Goal: Find contact information: Find contact information

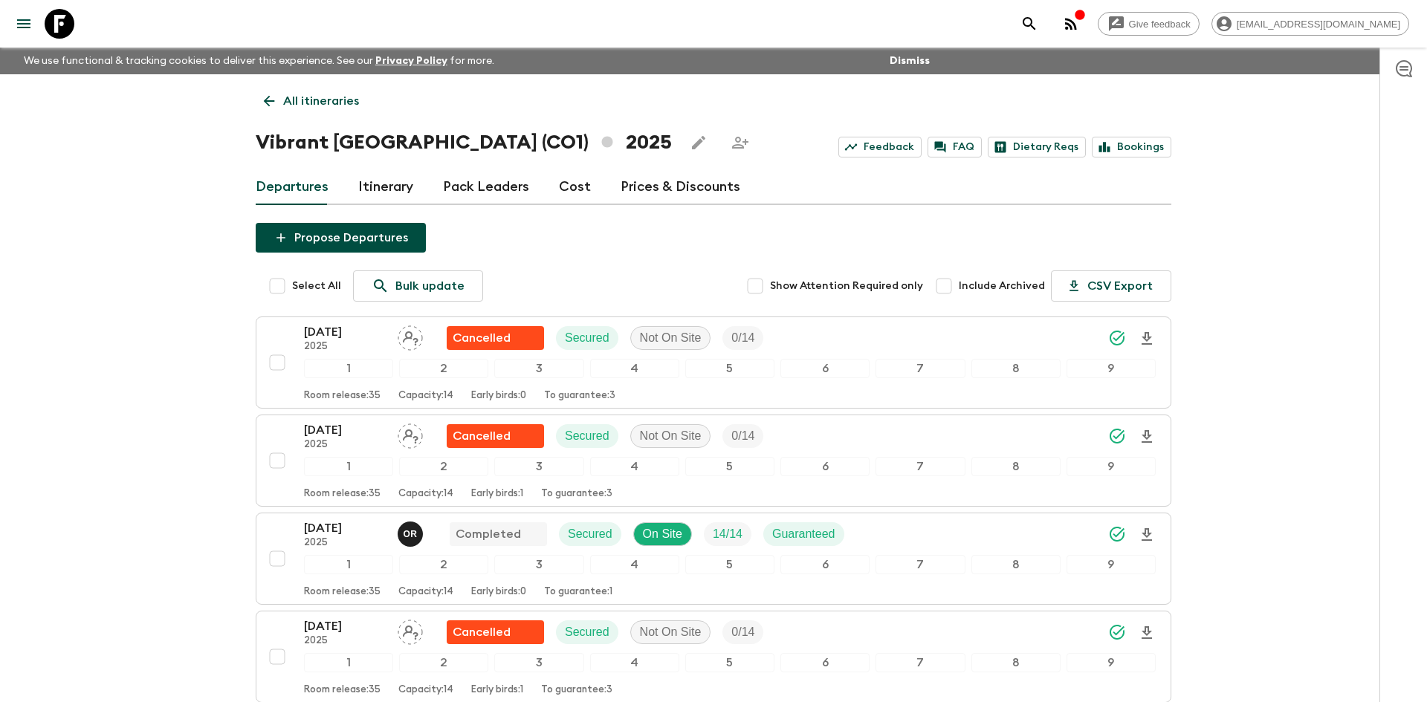
click at [286, 100] on p "All itineraries" at bounding box center [321, 101] width 76 height 18
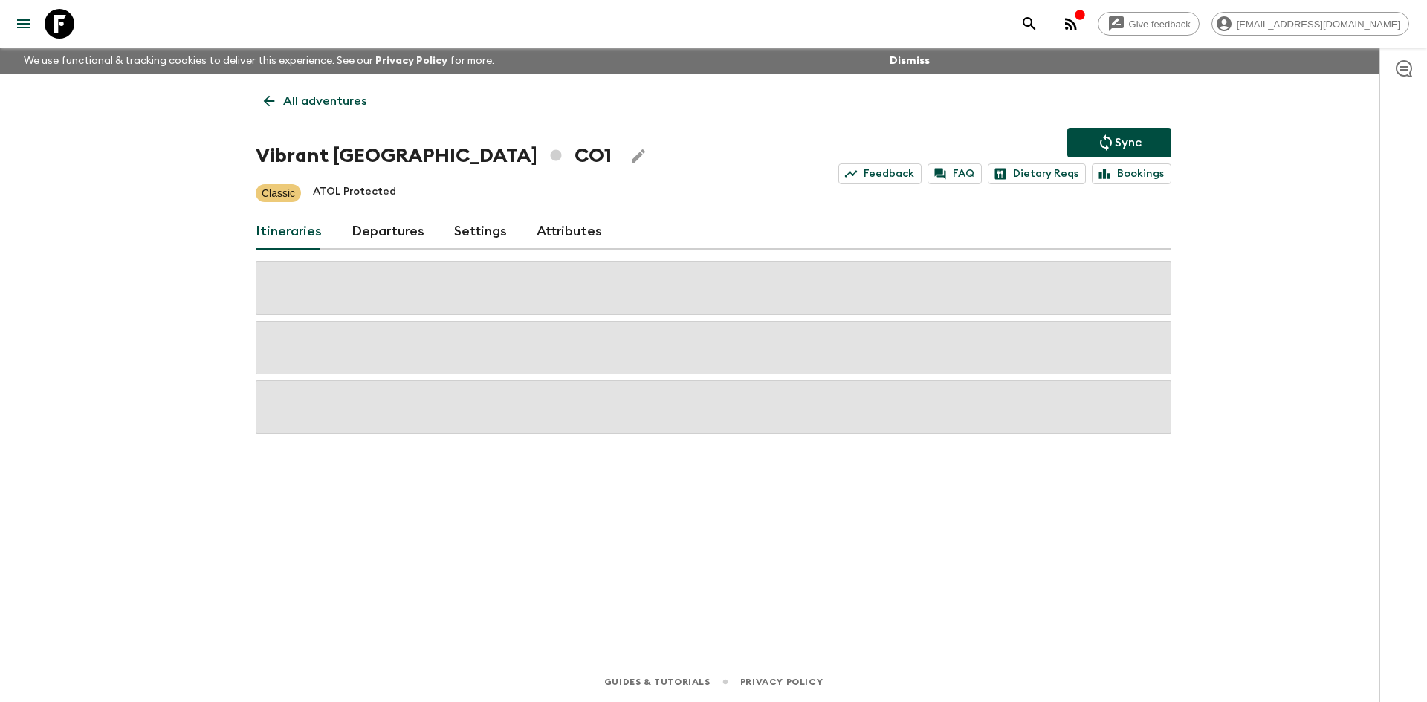
click at [286, 100] on p "All adventures" at bounding box center [324, 101] width 83 height 18
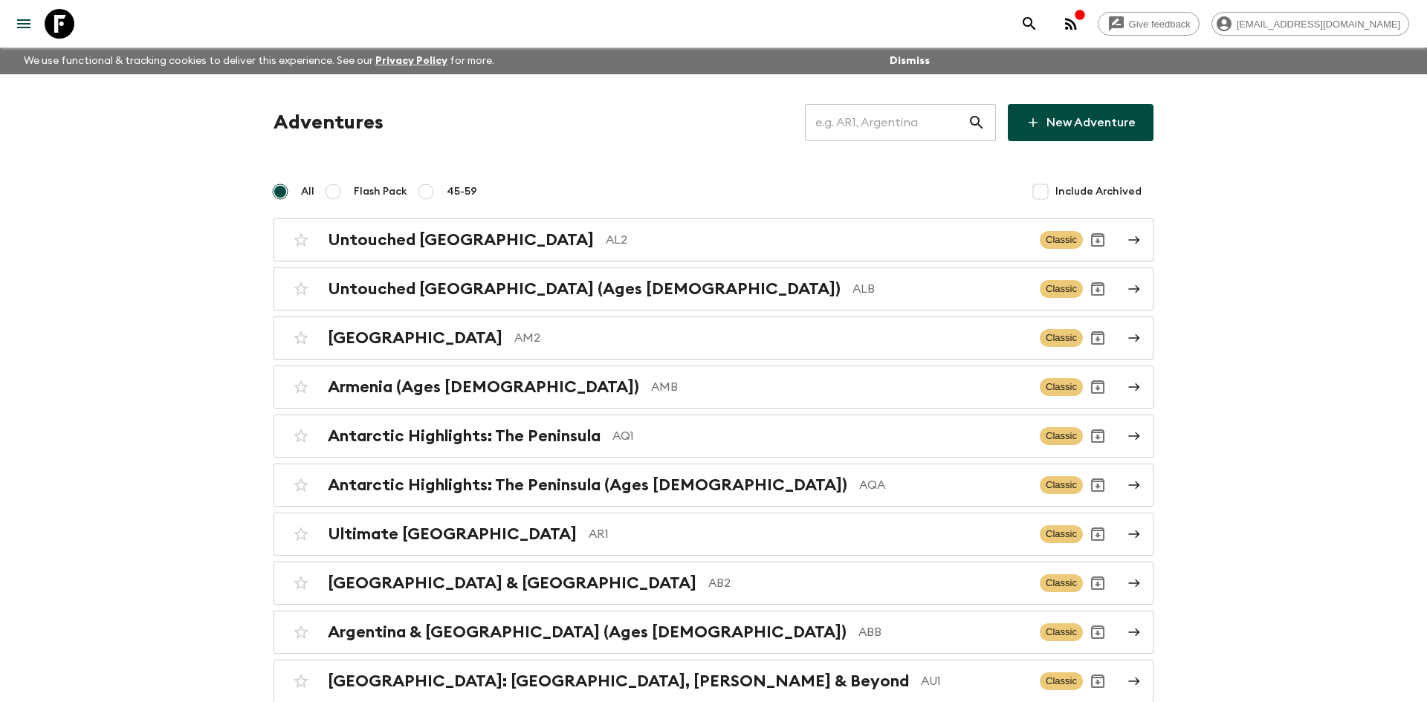
click at [893, 114] on input "text" at bounding box center [886, 123] width 163 height 42
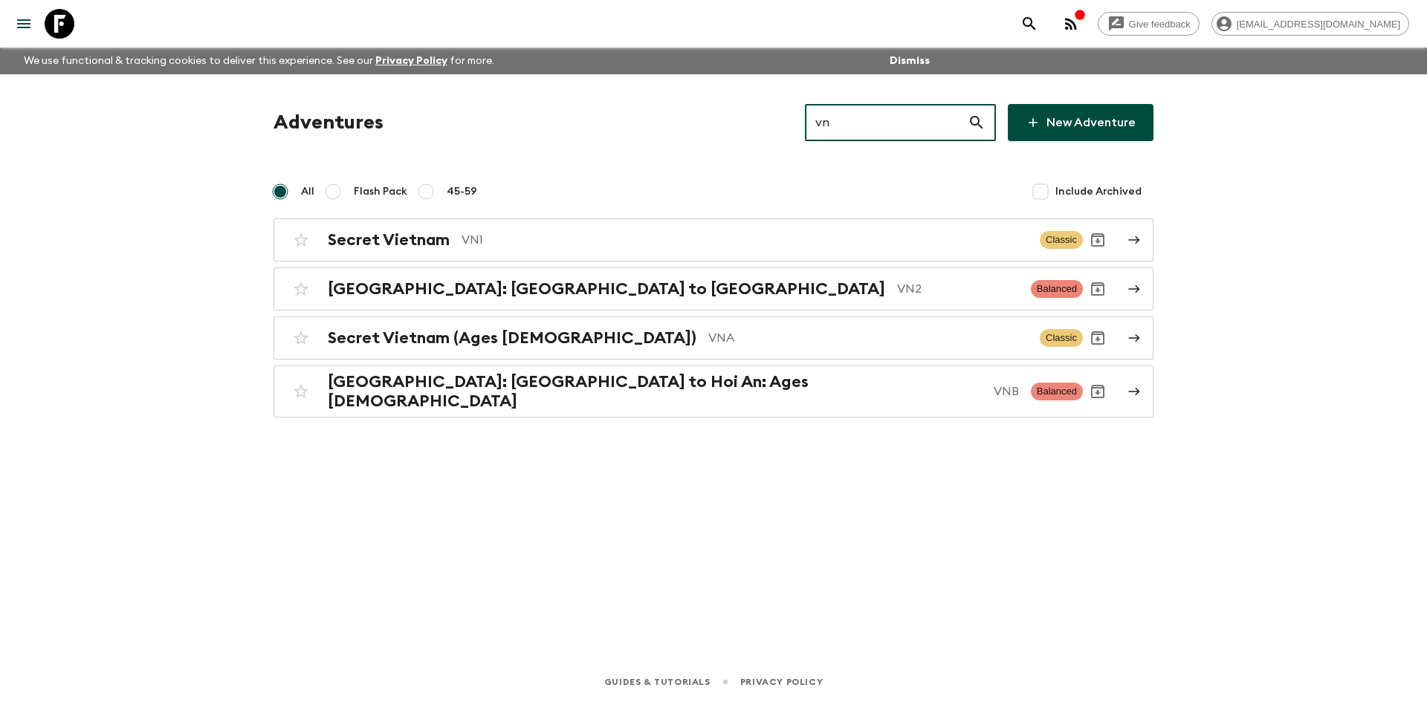
type input "vna"
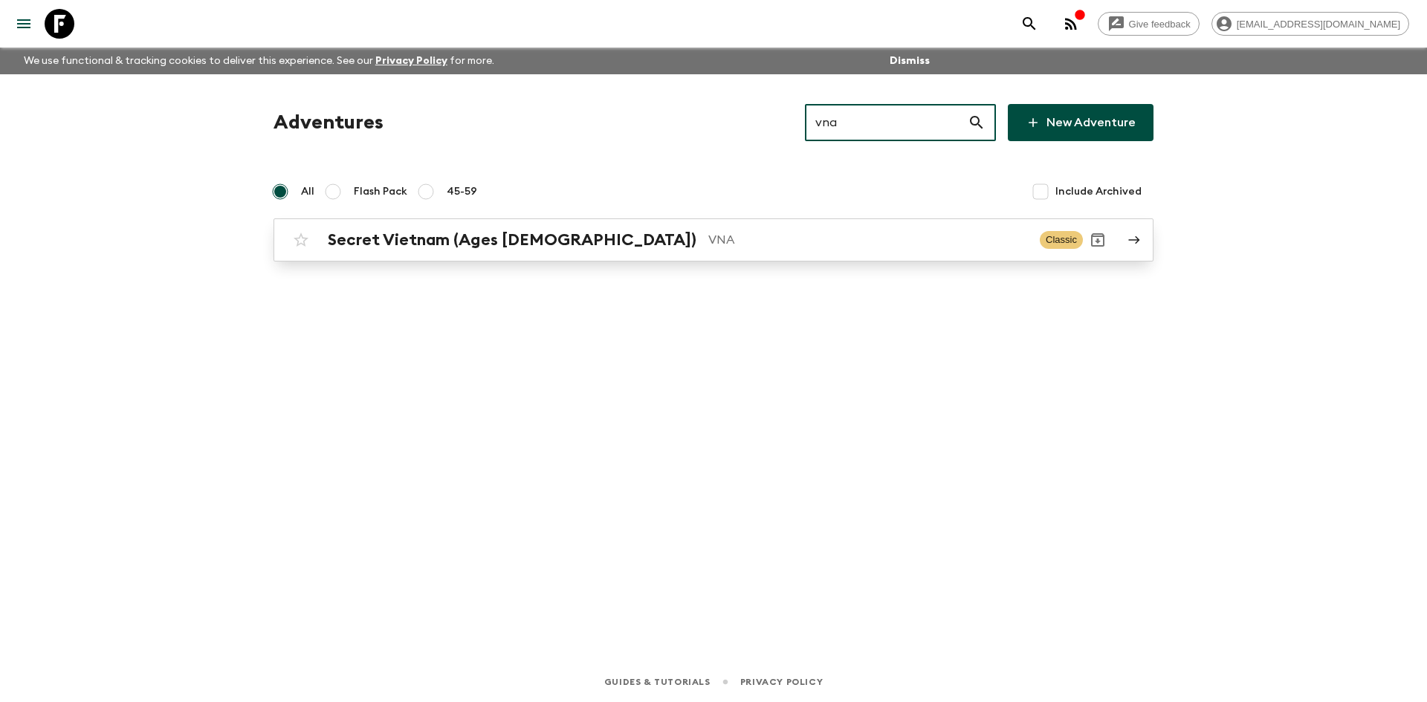
click at [521, 233] on h2 "Secret Vietnam (Ages [DEMOGRAPHIC_DATA])" at bounding box center [512, 239] width 369 height 19
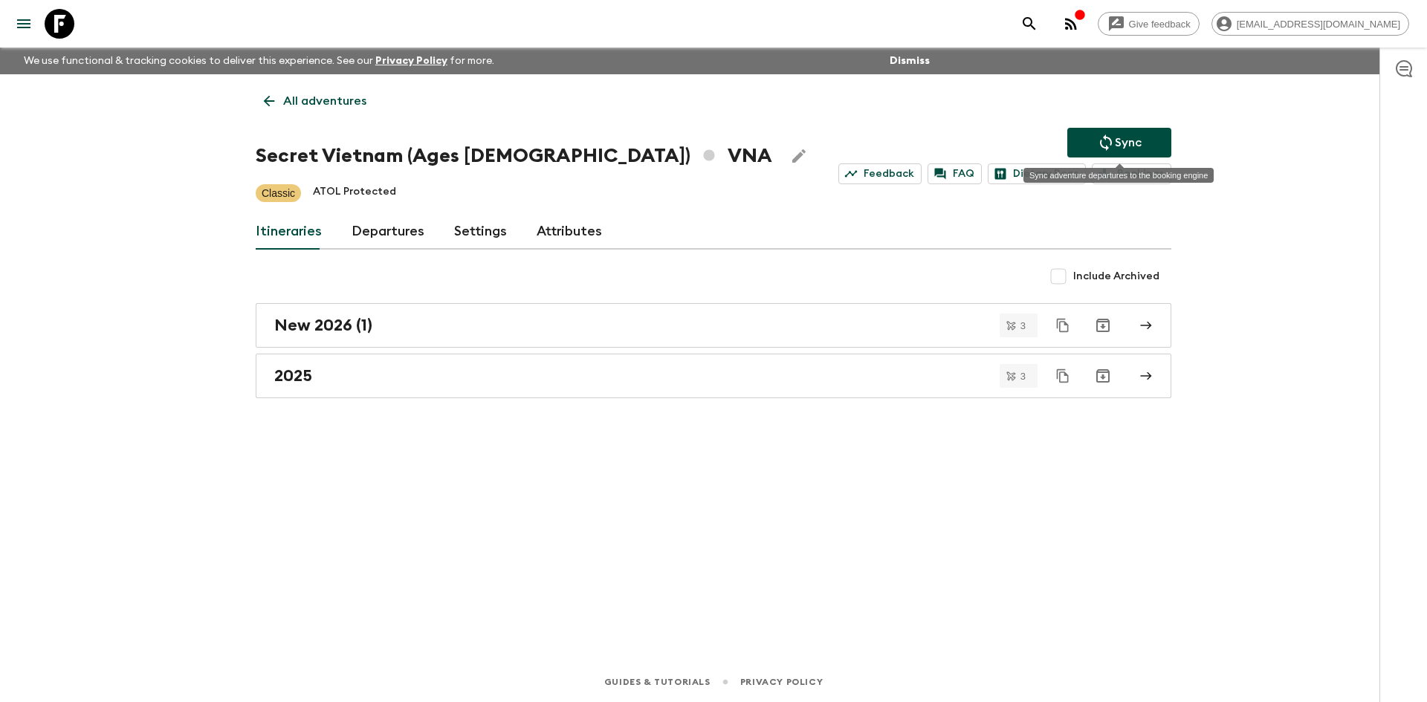
click at [1138, 134] on p "Sync" at bounding box center [1128, 143] width 27 height 18
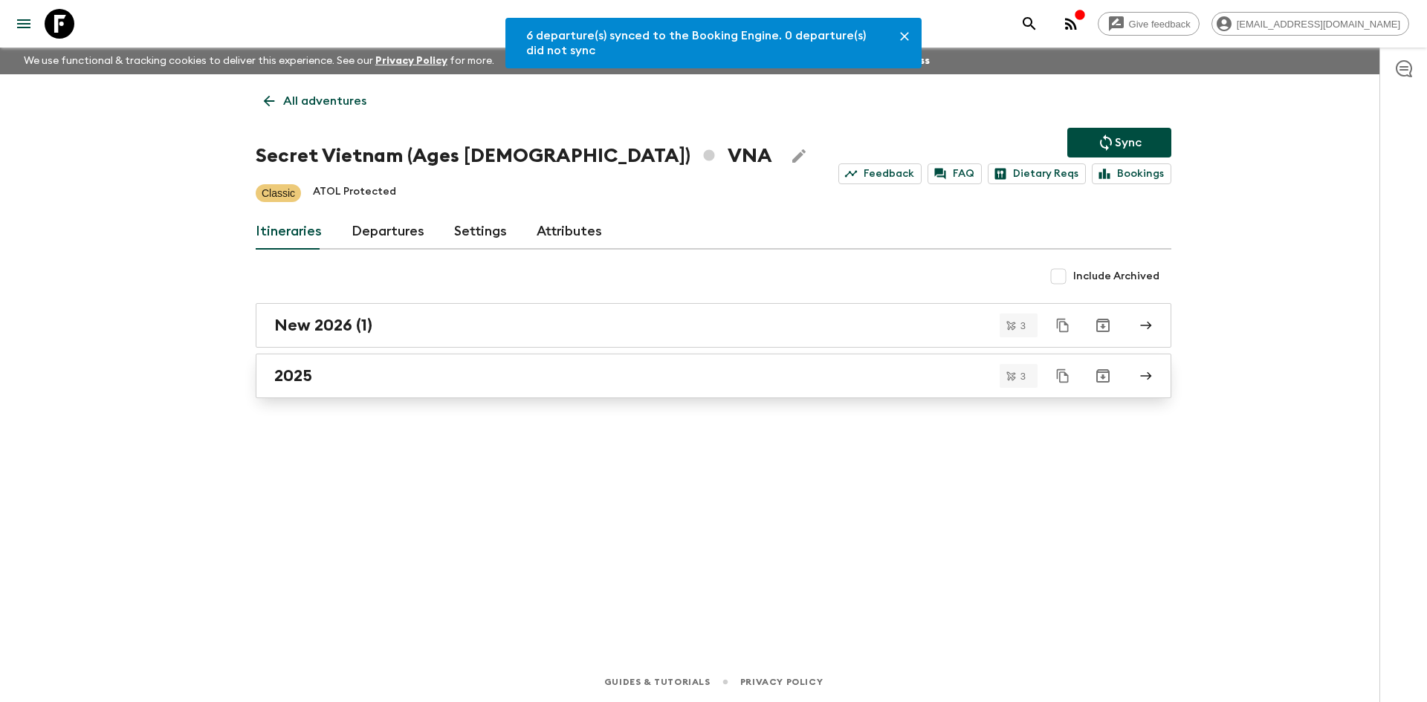
click at [316, 365] on link "2025" at bounding box center [714, 376] width 916 height 45
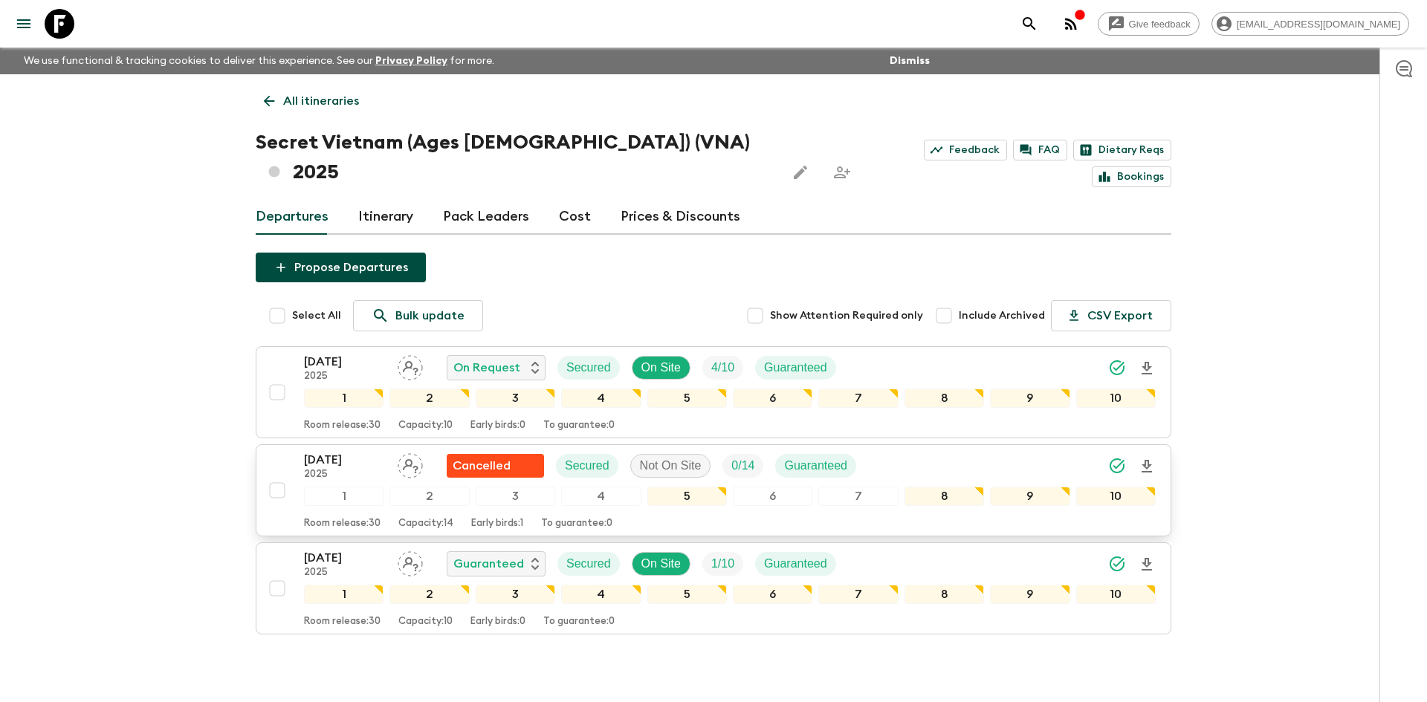
click at [897, 451] on div "[DATE] 2025 Cancelled Secured Not On Site 0 / 14 Guaranteed" at bounding box center [730, 466] width 852 height 30
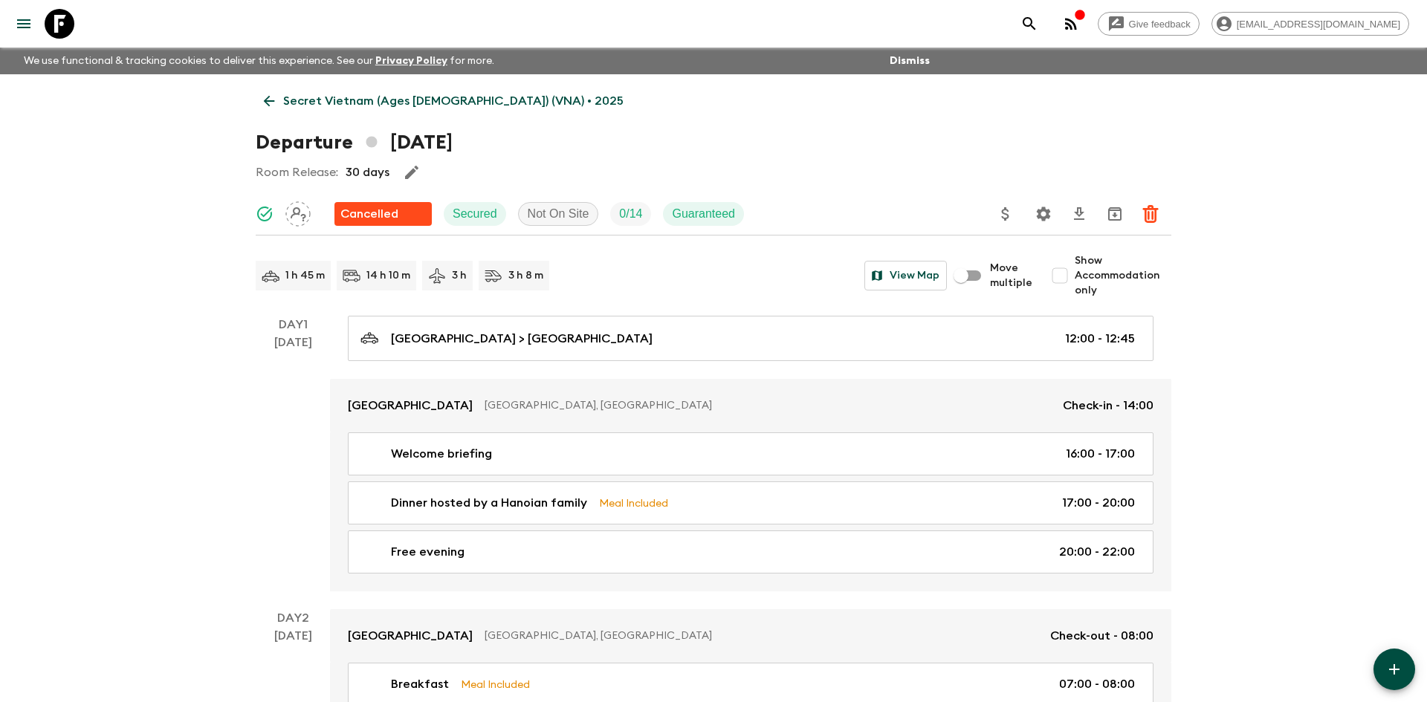
click at [317, 88] on link "Secret Vietnam (Ages [DEMOGRAPHIC_DATA]) (VNA) • 2025" at bounding box center [444, 101] width 376 height 30
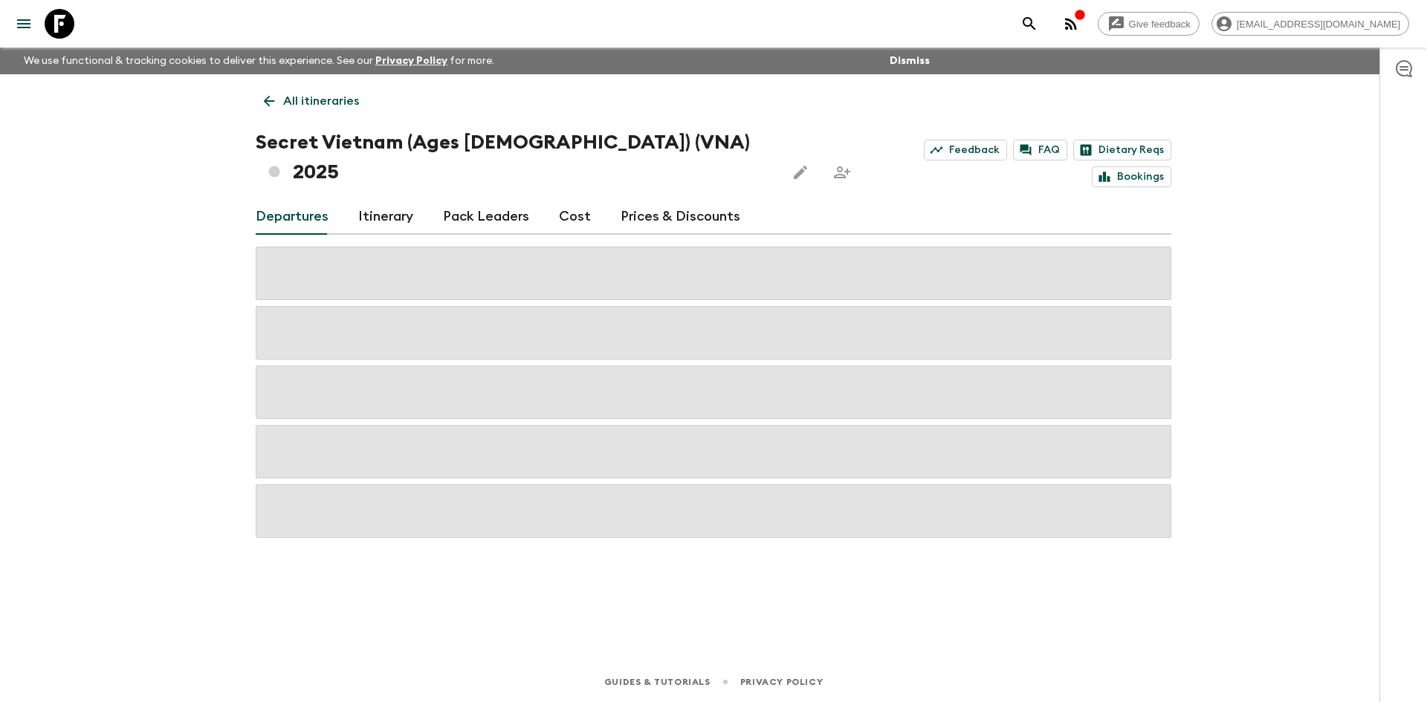
click at [328, 94] on p "All itineraries" at bounding box center [321, 101] width 76 height 18
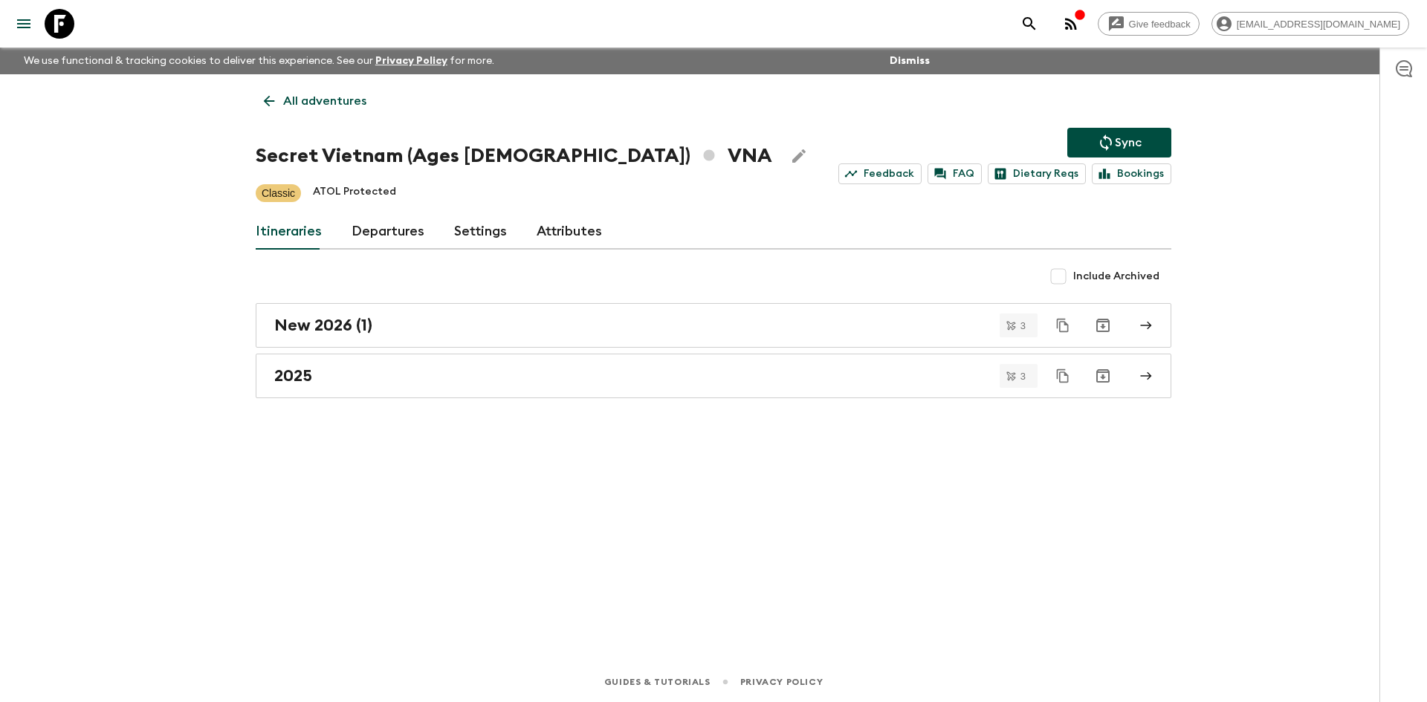
click at [350, 93] on p "All adventures" at bounding box center [324, 101] width 83 height 18
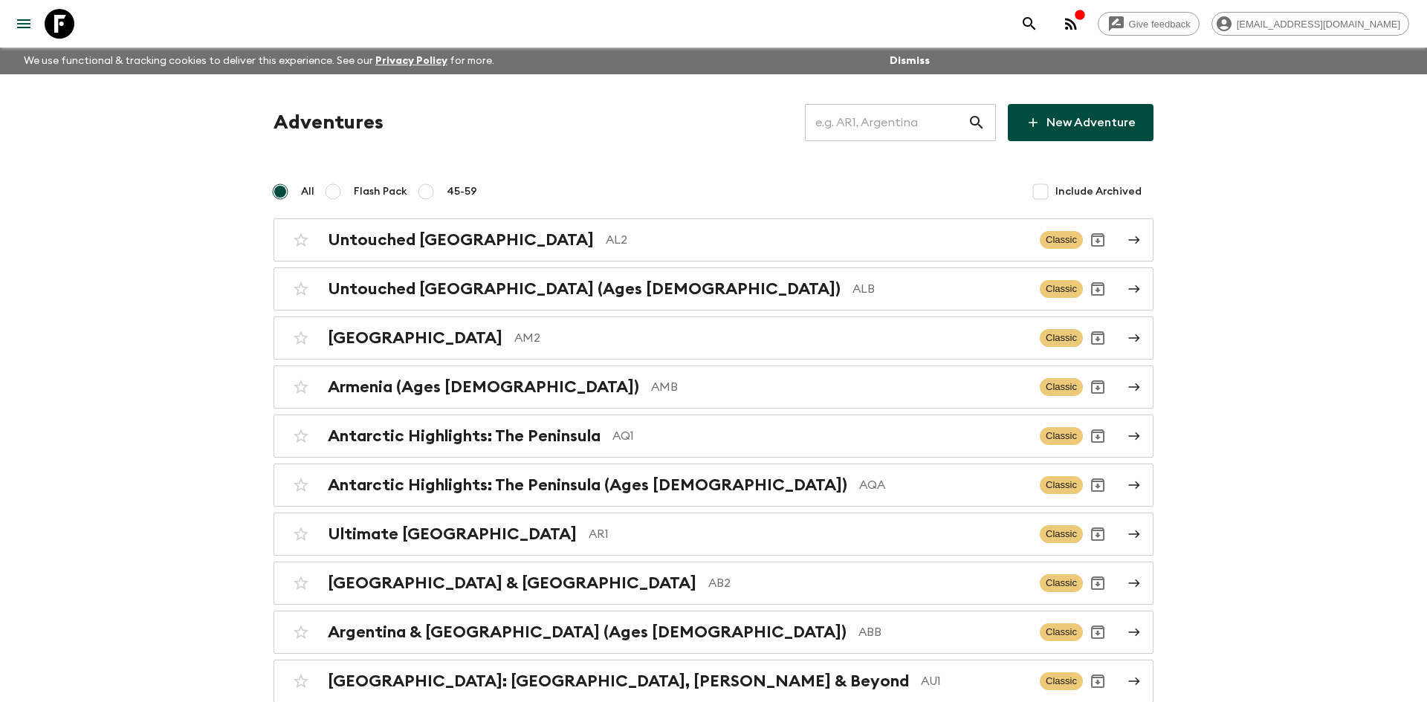
click at [852, 122] on input "text" at bounding box center [886, 123] width 163 height 42
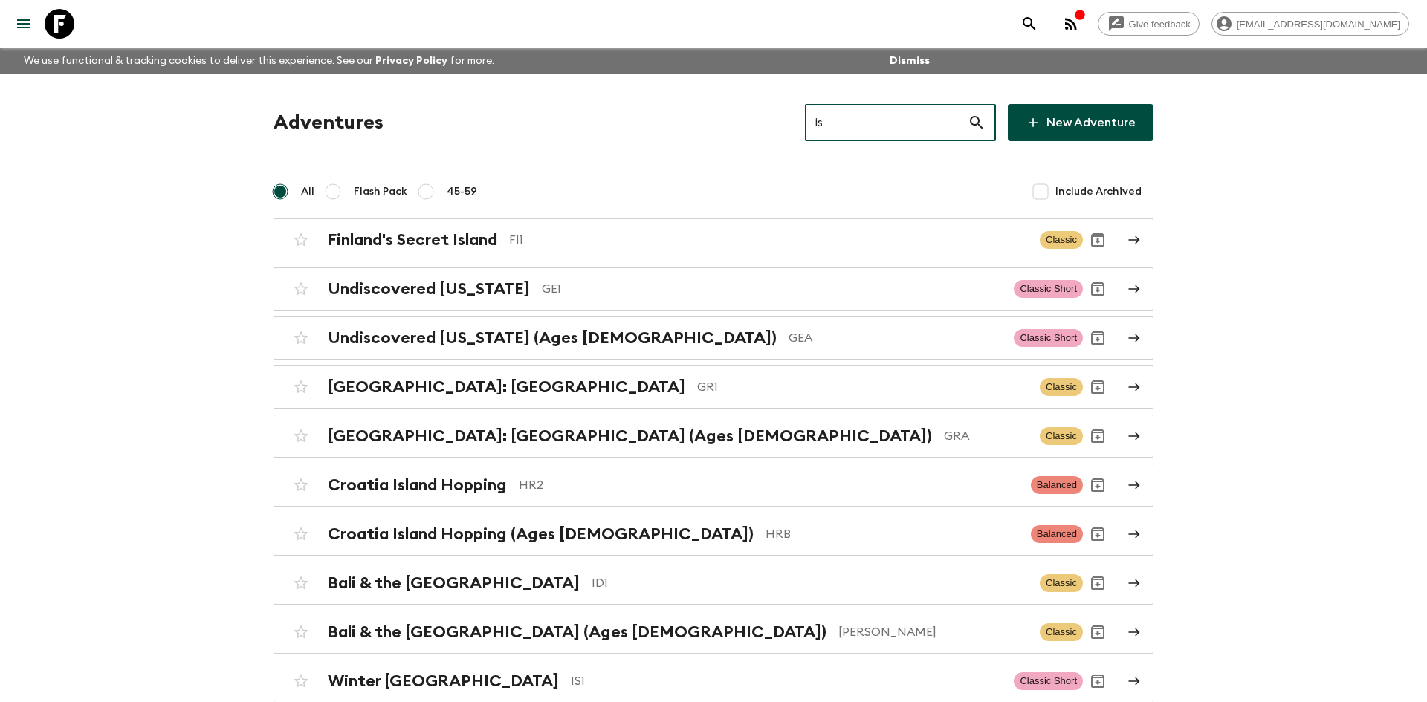
type input "is1"
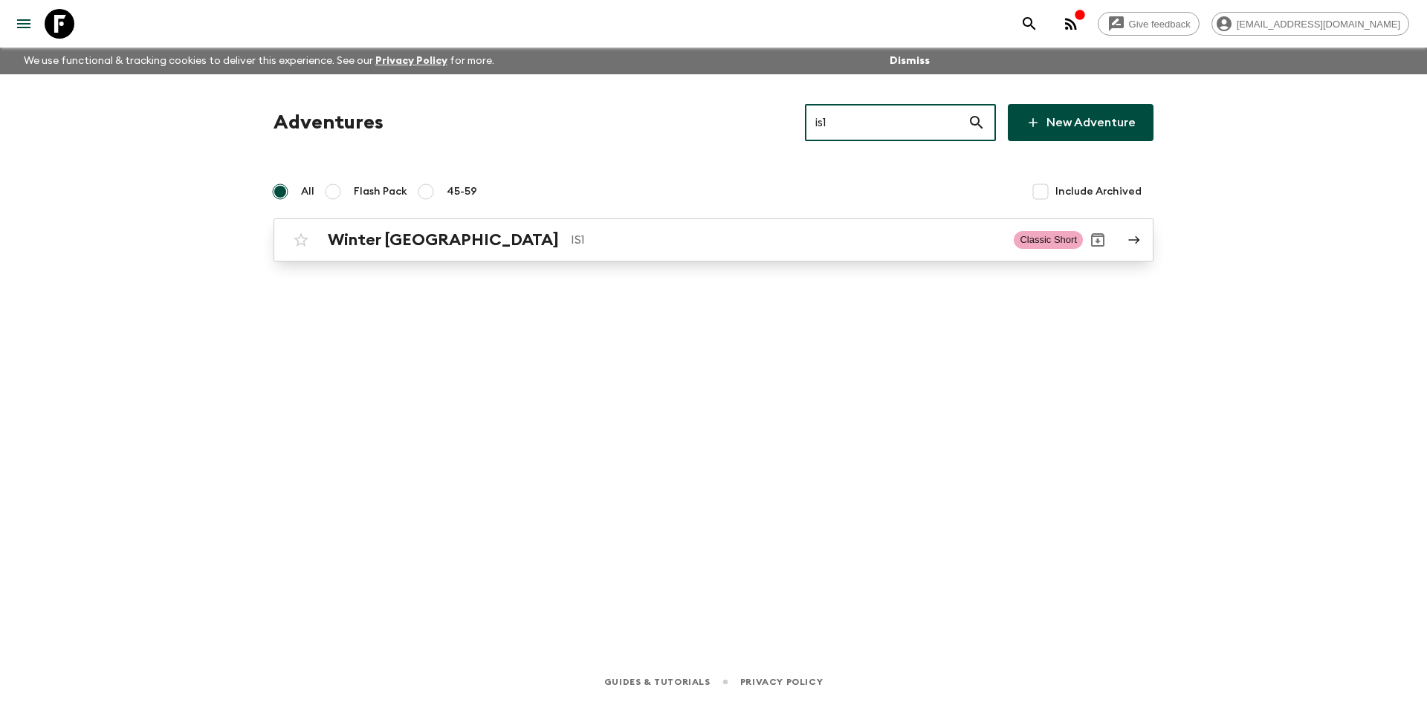
click at [445, 233] on div "Winter Iceland IS1" at bounding box center [665, 239] width 674 height 19
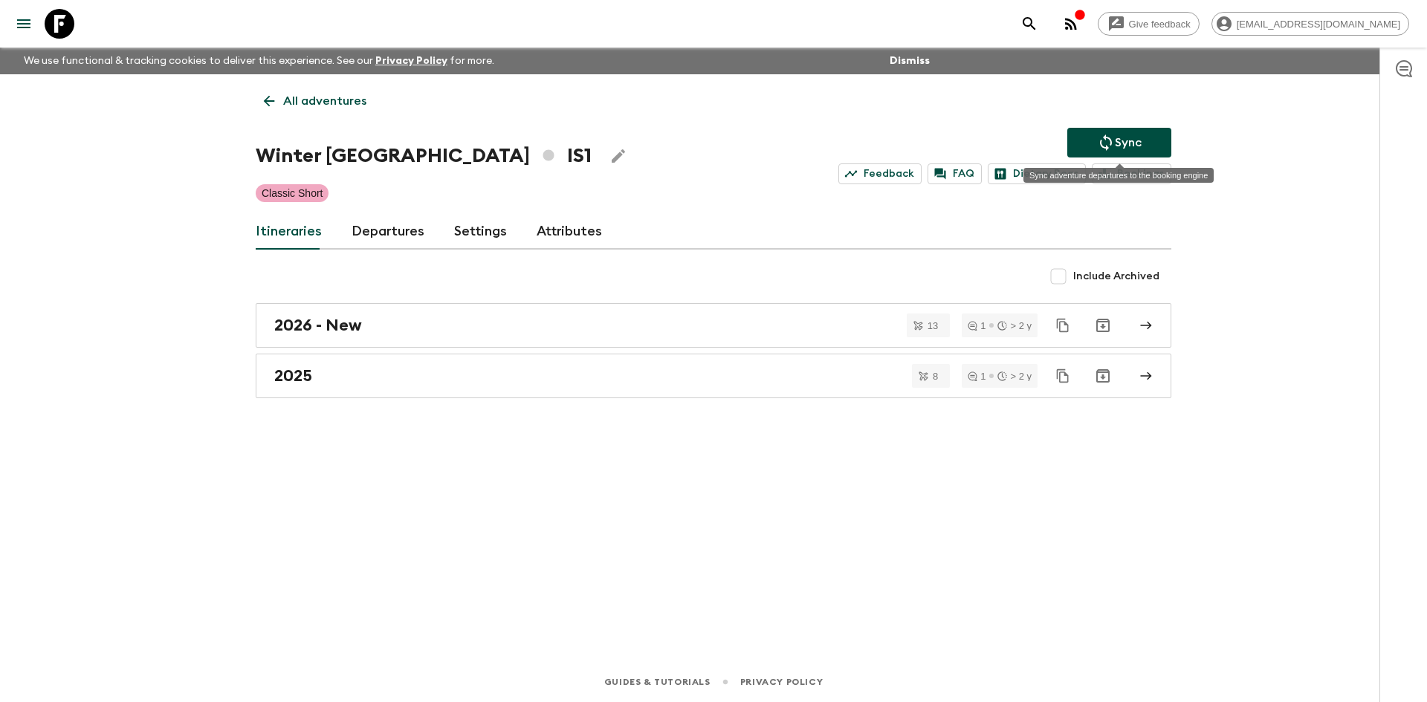
click at [1081, 149] on button "Sync" at bounding box center [1119, 143] width 104 height 30
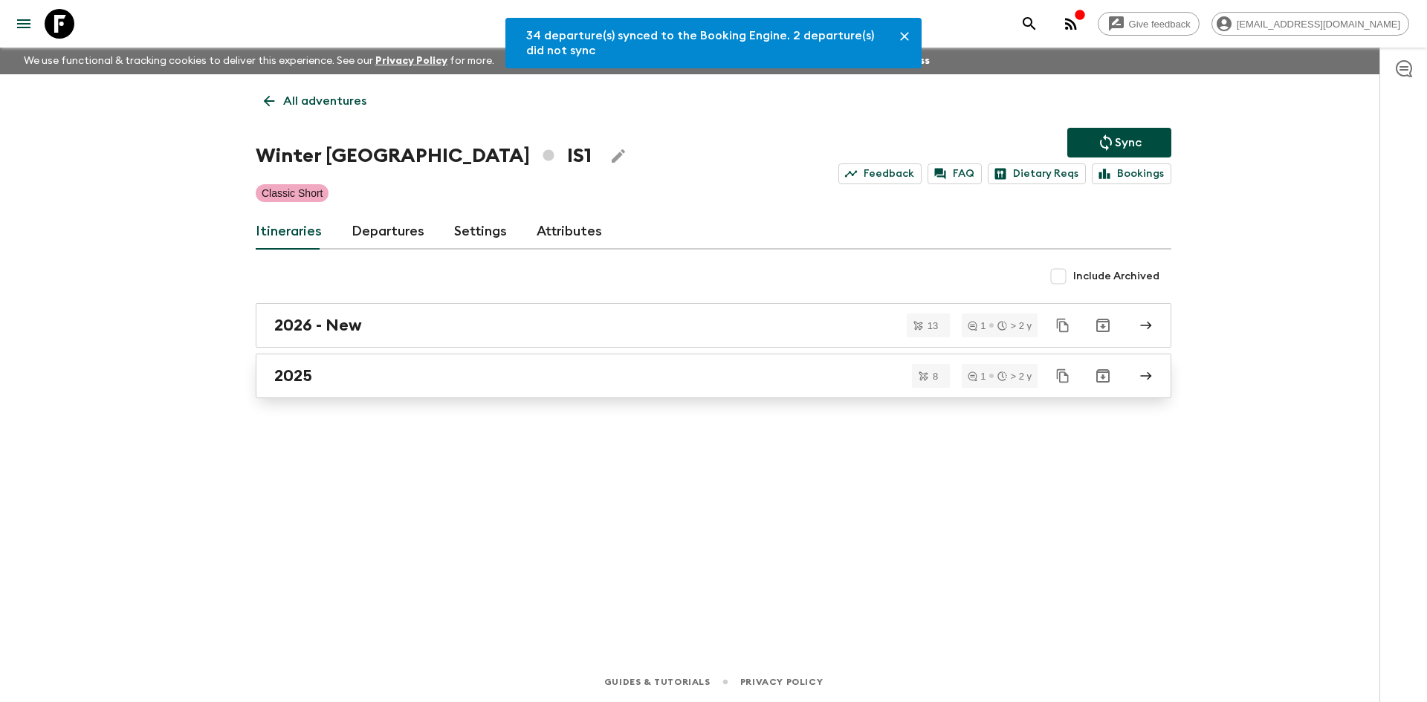
click at [322, 366] on div "2025" at bounding box center [699, 375] width 850 height 19
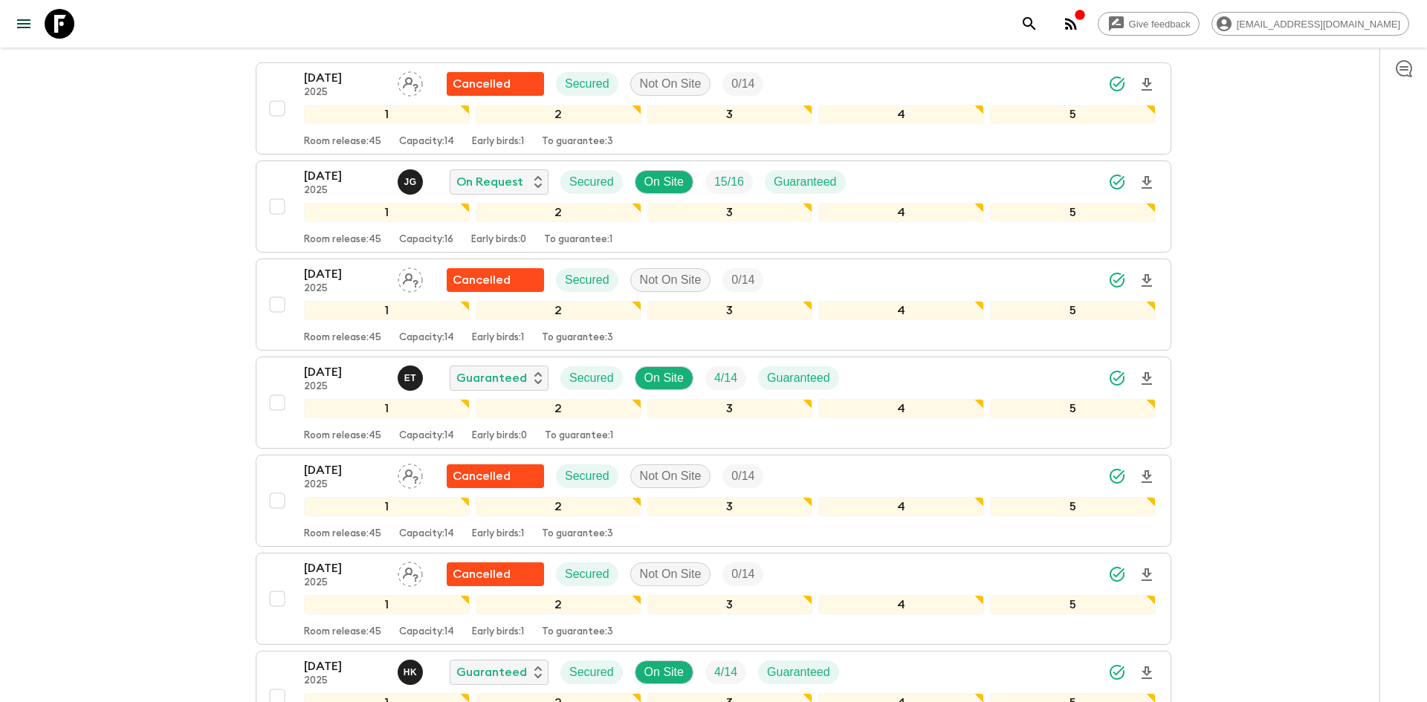
scroll to position [250, 0]
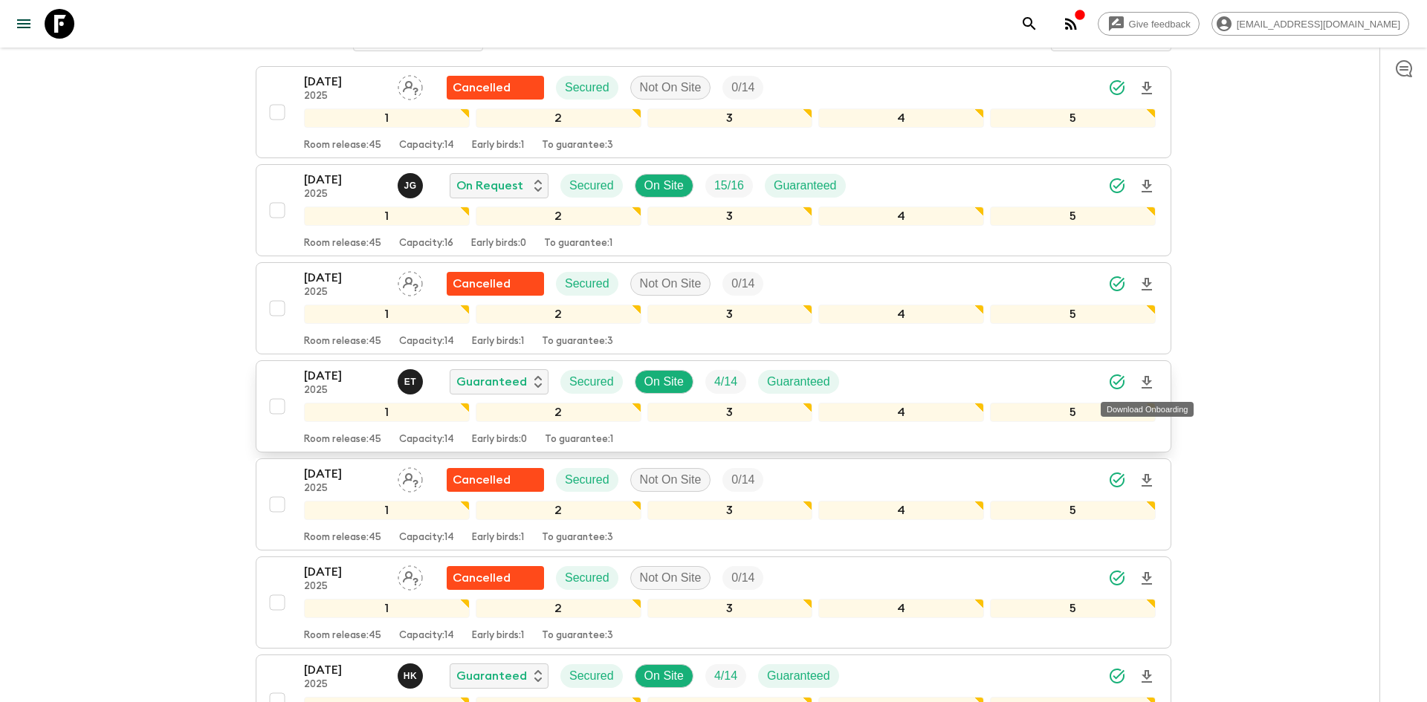
click at [1145, 378] on icon "Download Onboarding" at bounding box center [1147, 382] width 10 height 13
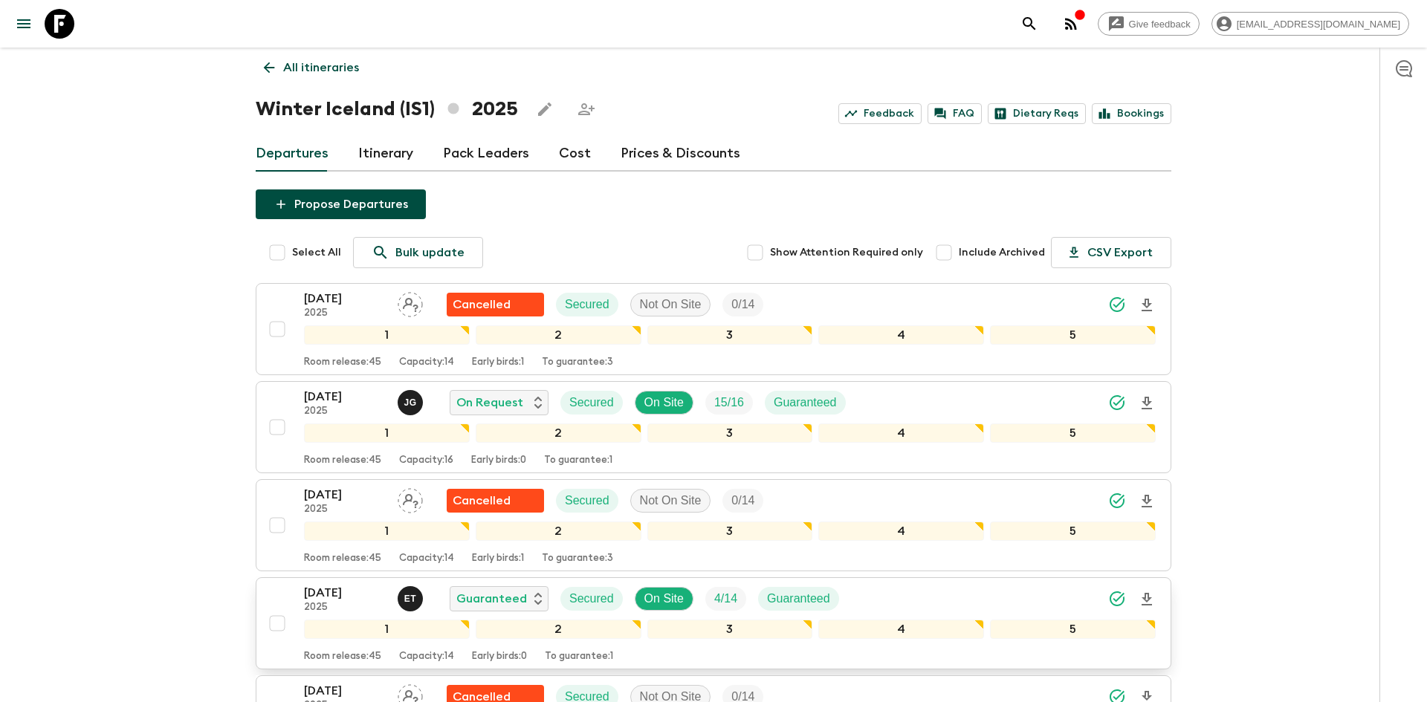
scroll to position [0, 0]
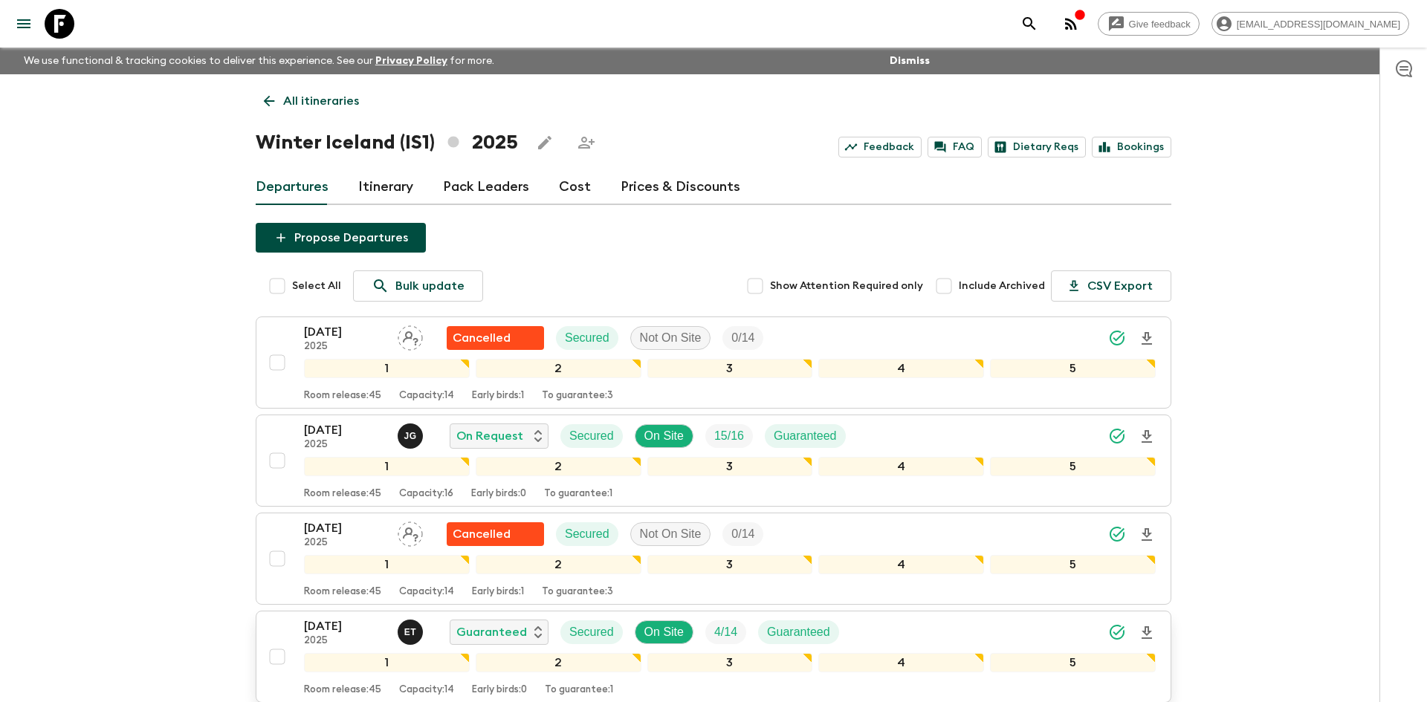
click at [320, 106] on p "All itineraries" at bounding box center [321, 101] width 76 height 18
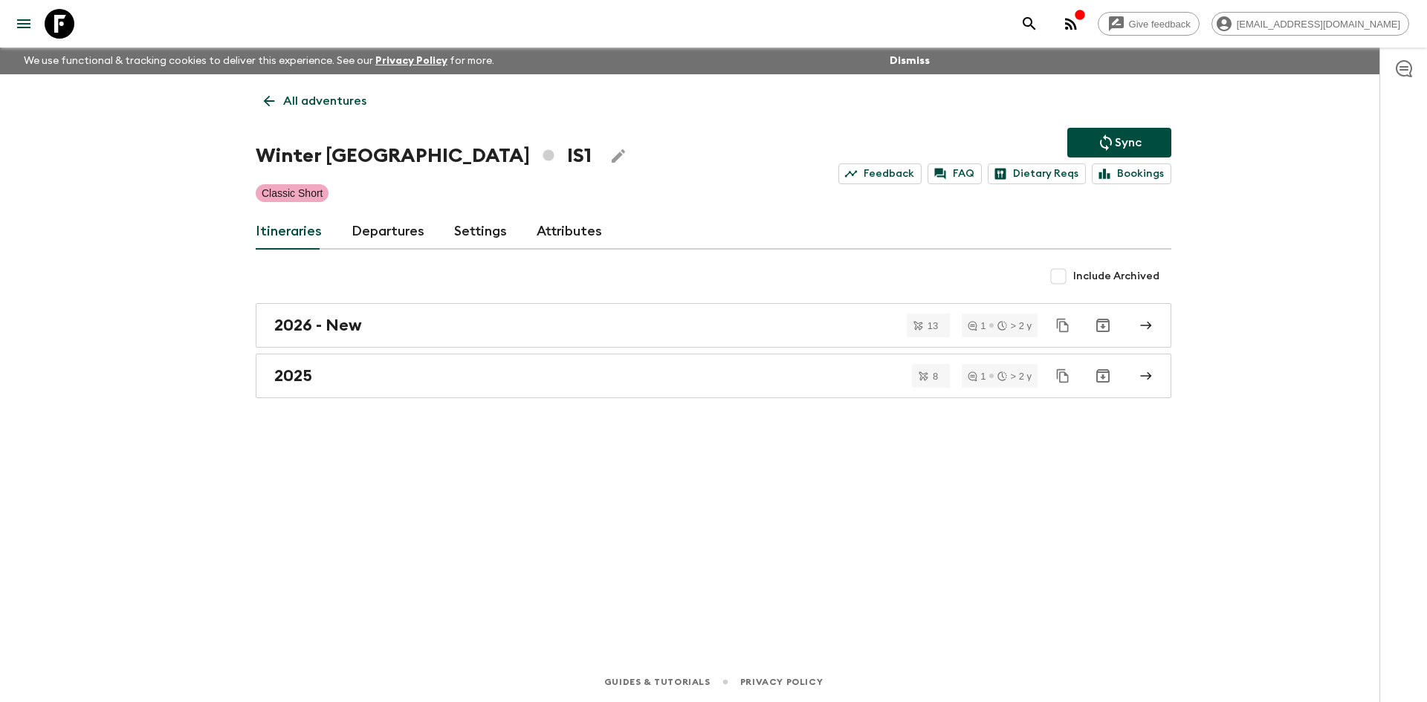
click at [320, 106] on p "All adventures" at bounding box center [324, 101] width 83 height 18
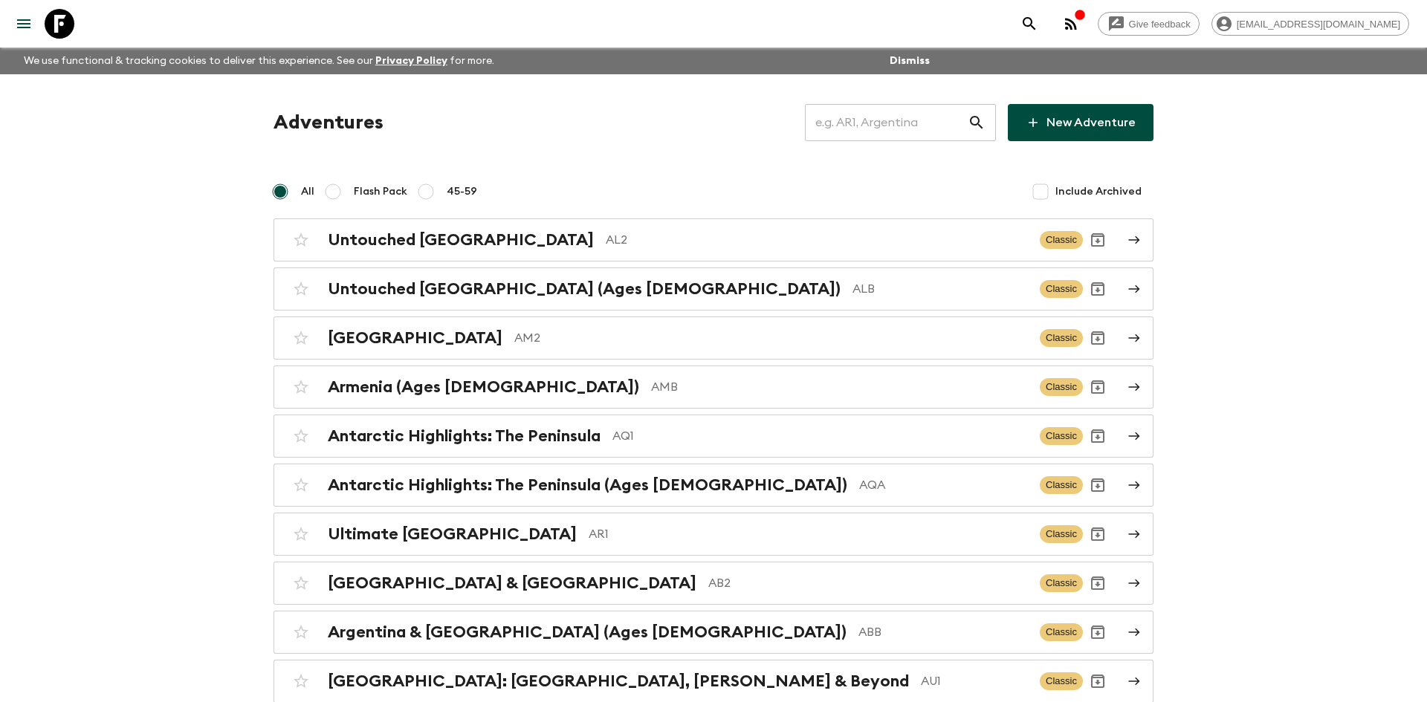
click at [854, 126] on input "text" at bounding box center [886, 123] width 163 height 42
type input "us1"
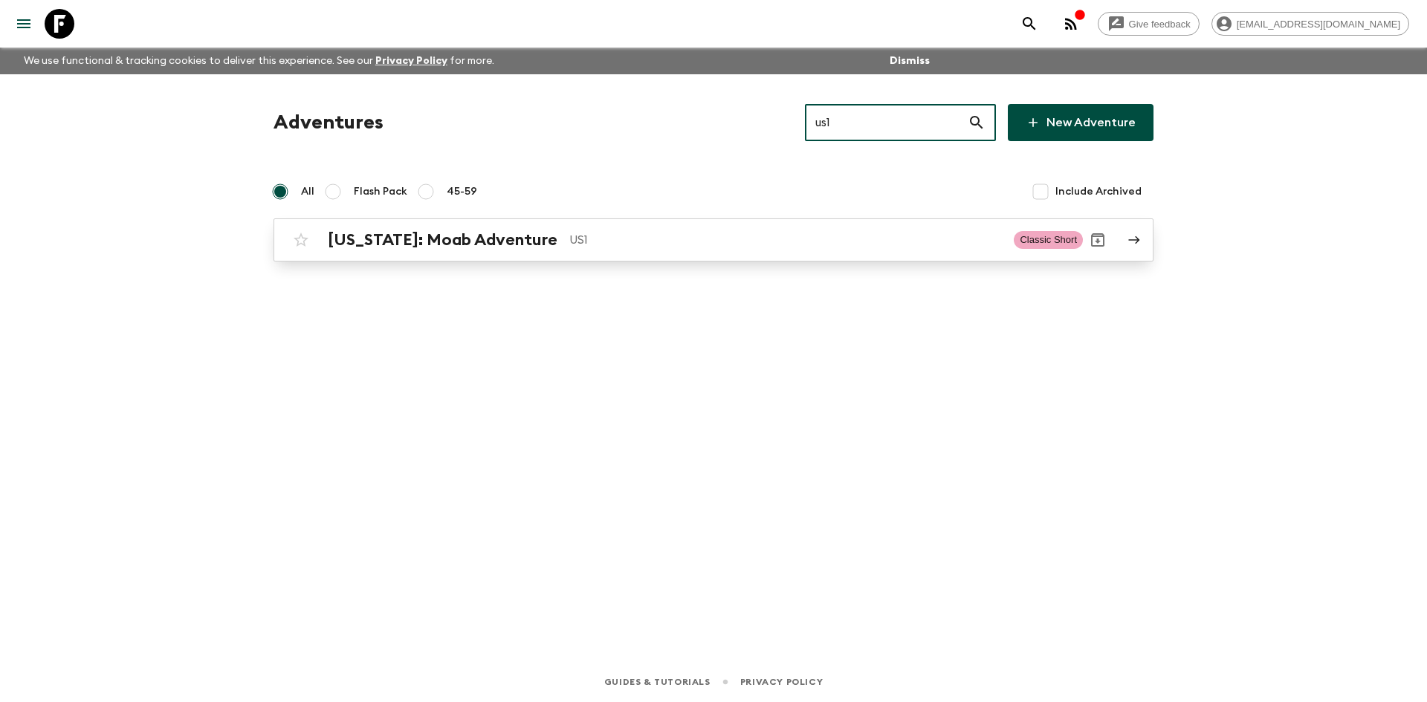
click at [552, 229] on div "[US_STATE]: Moab Adventure US1 Classic Short" at bounding box center [684, 240] width 797 height 30
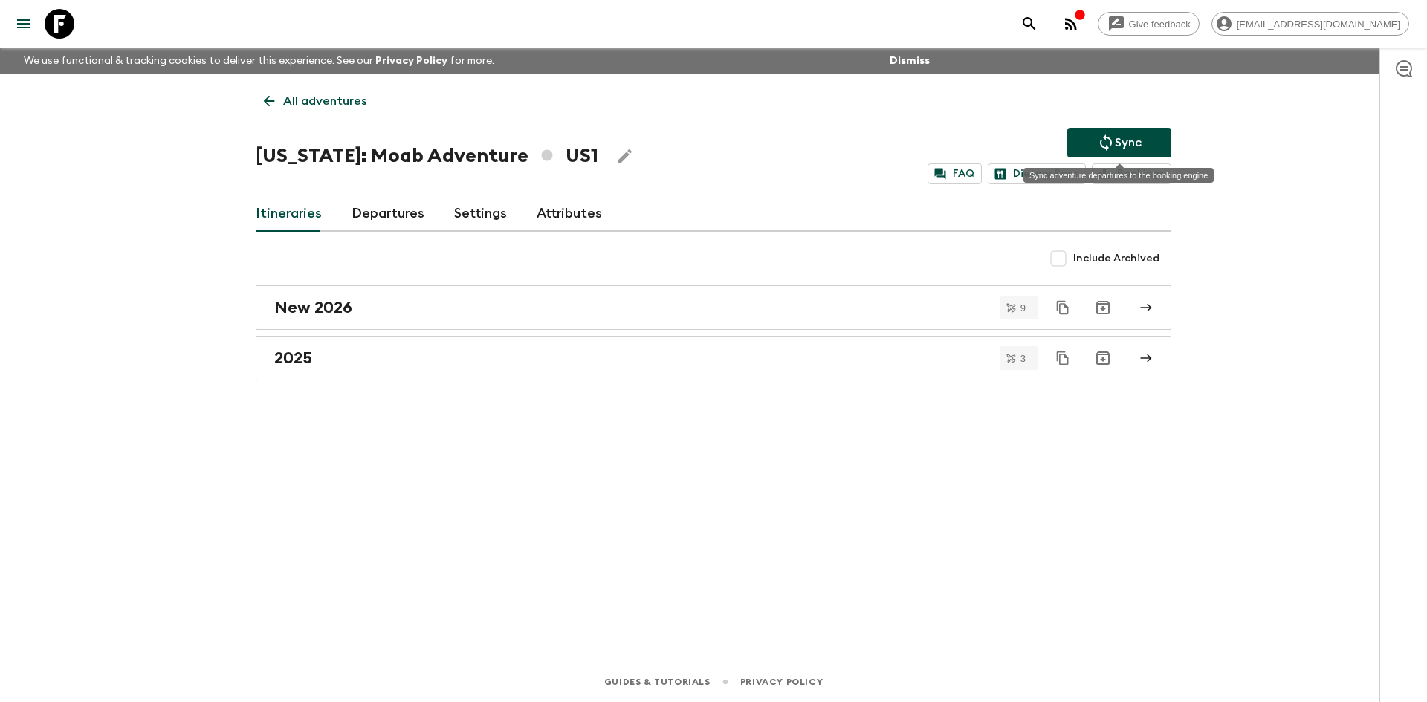
click at [1110, 140] on icon "Sync adventure departures to the booking engine" at bounding box center [1106, 143] width 12 height 16
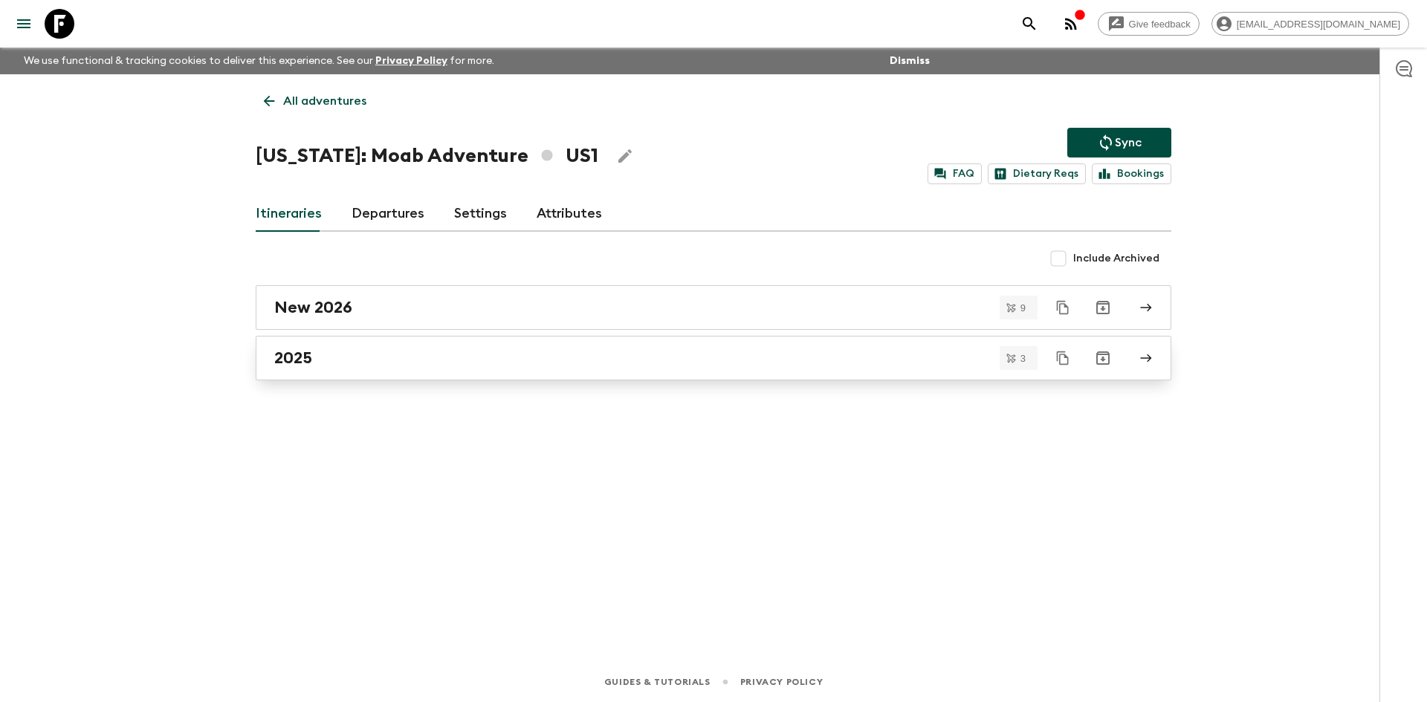
click at [479, 343] on link "2025" at bounding box center [714, 358] width 916 height 45
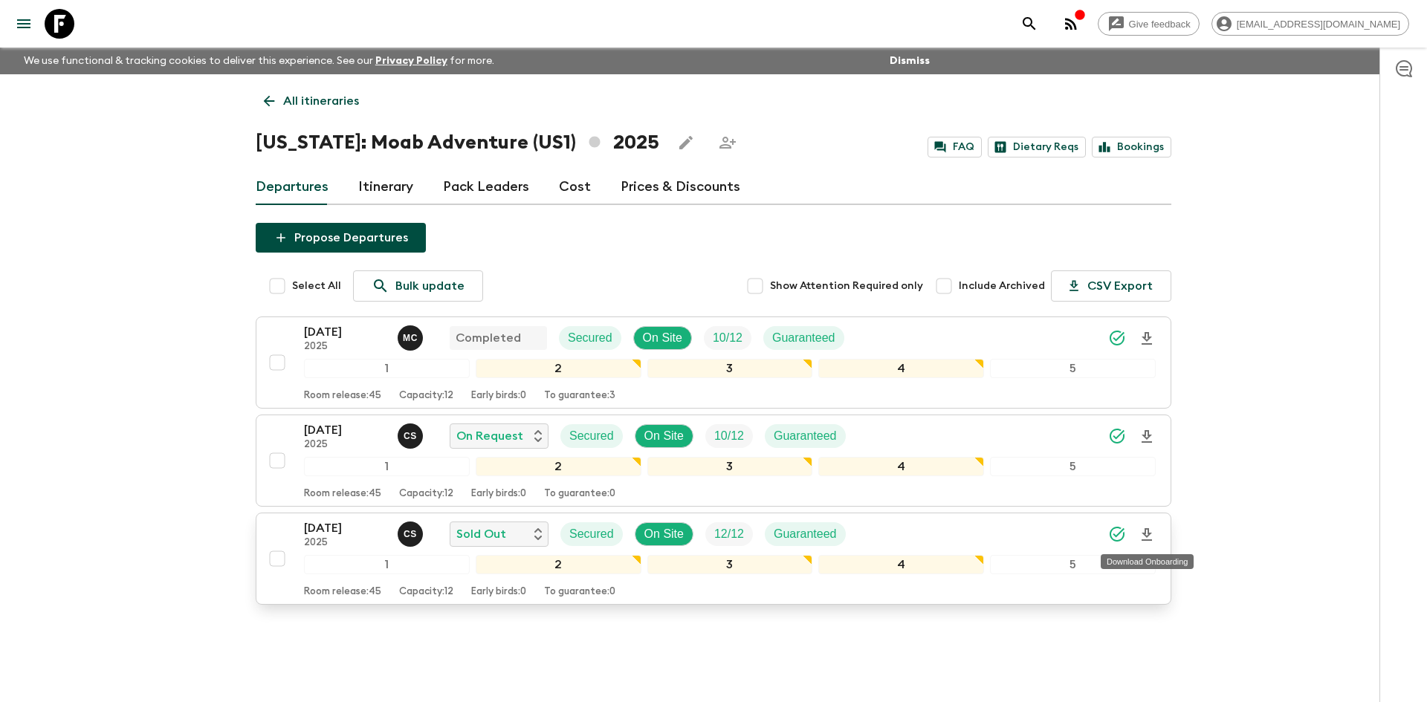
click at [1148, 539] on icon "Download Onboarding" at bounding box center [1147, 534] width 10 height 13
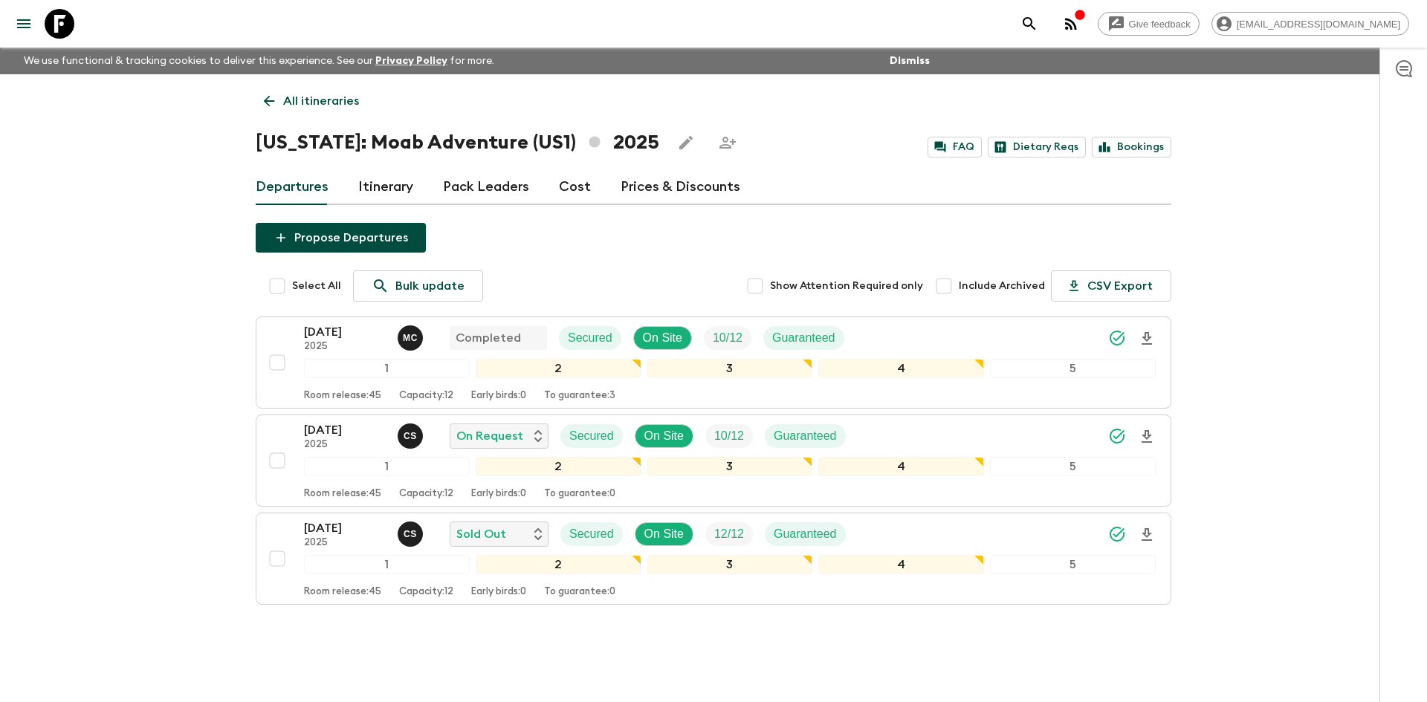
click at [1004, 537] on div "[DATE] 2025 C S Sold Out Secured On Site 12 / 12 Guaranteed" at bounding box center [730, 534] width 852 height 30
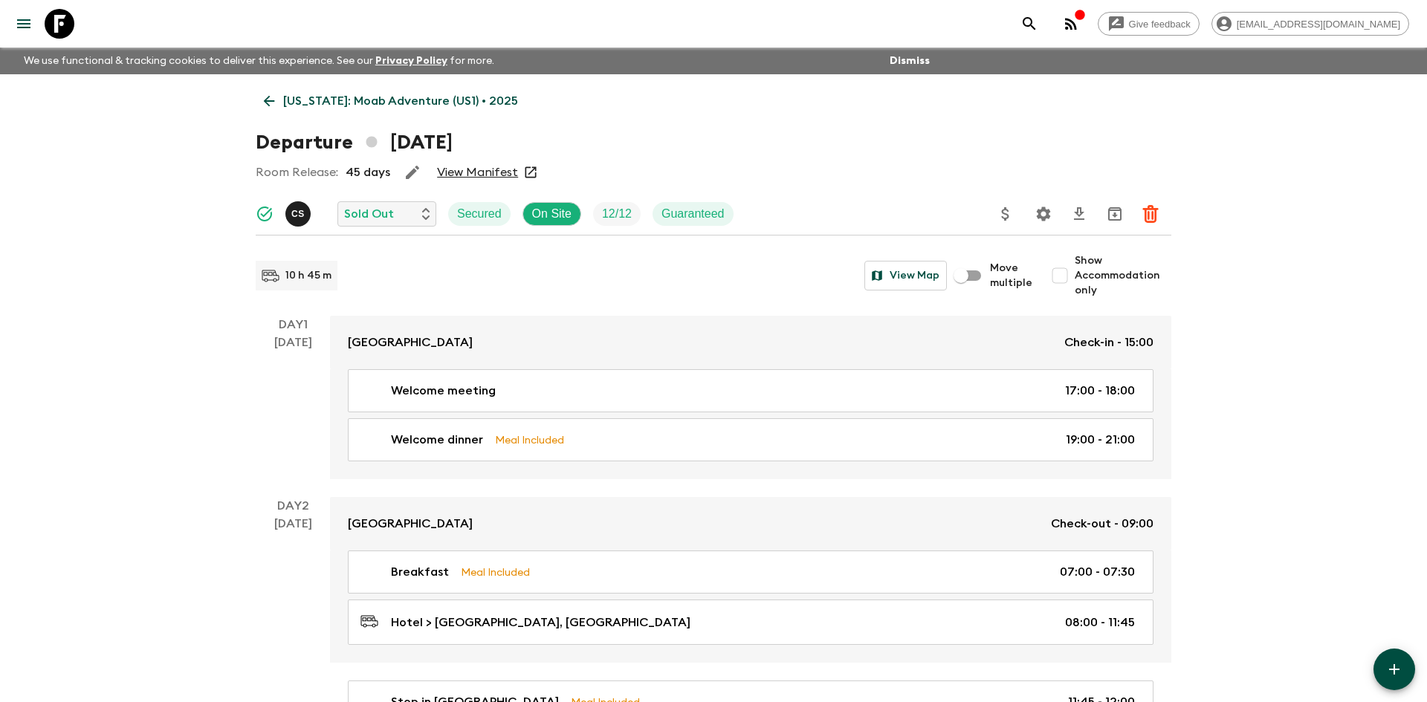
click at [337, 92] on p "[US_STATE]: Moab Adventure (US1) • 2025" at bounding box center [400, 101] width 235 height 18
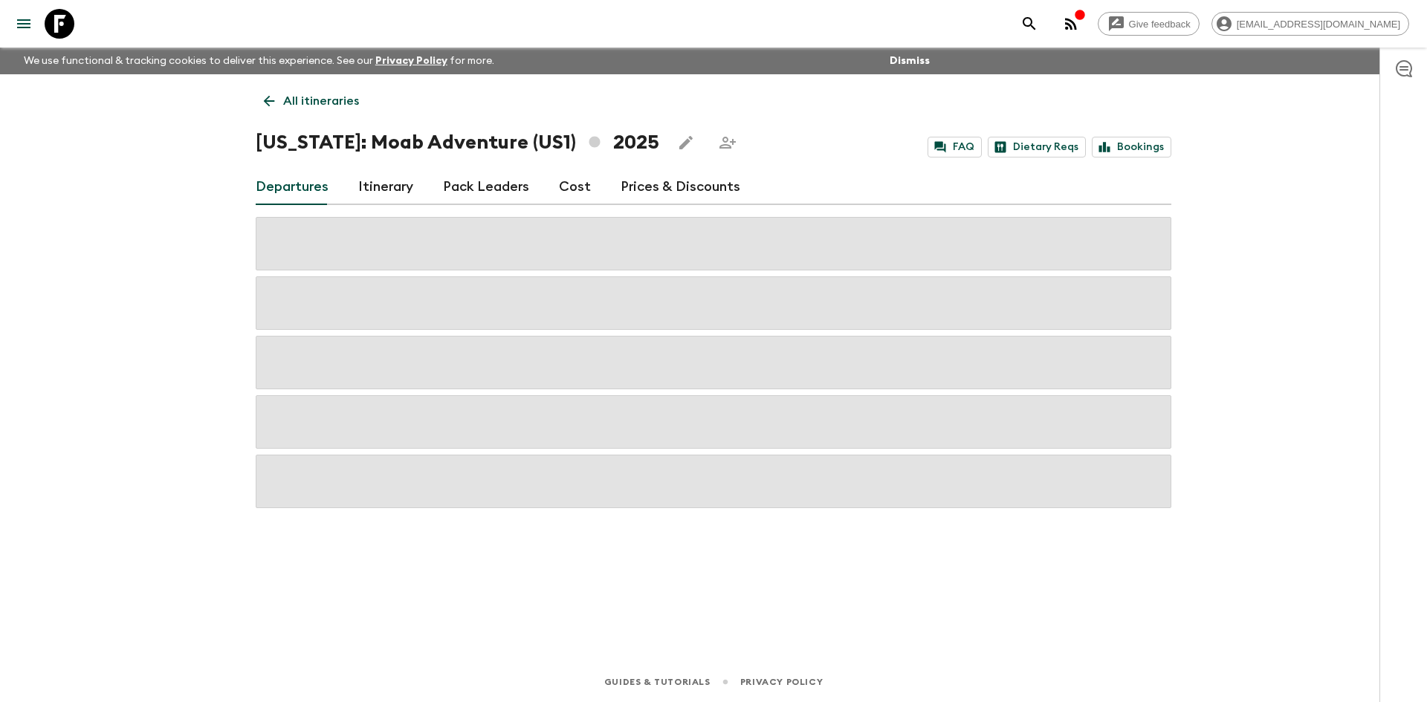
click at [328, 94] on p "All itineraries" at bounding box center [321, 101] width 76 height 18
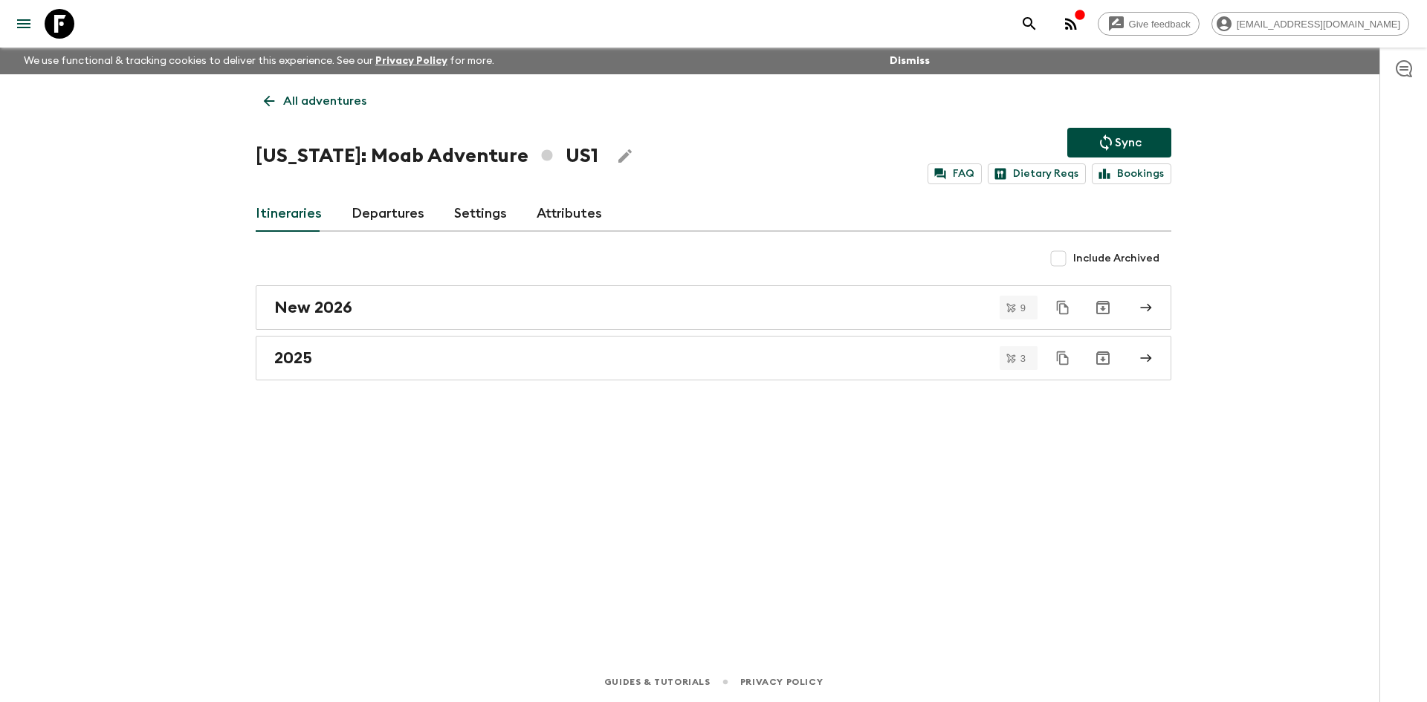
click at [351, 99] on p "All adventures" at bounding box center [324, 101] width 83 height 18
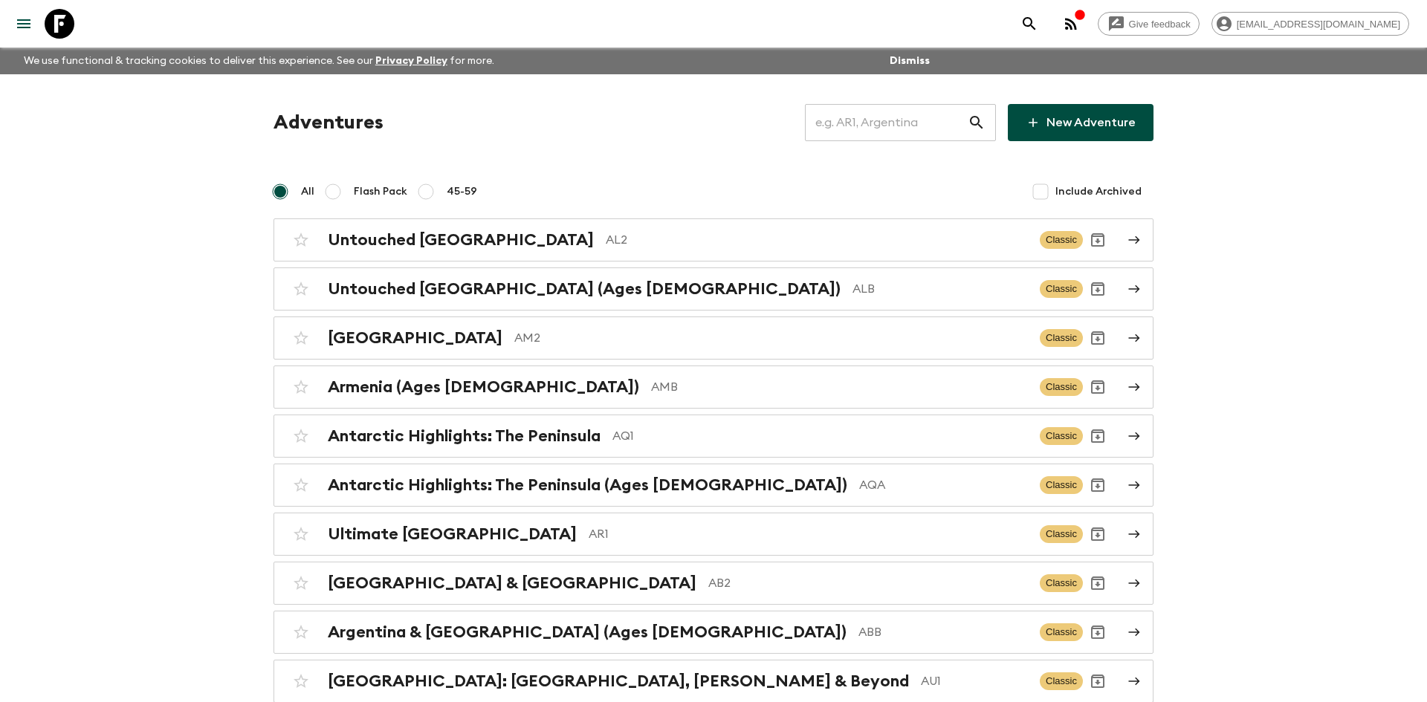
click at [838, 125] on input "text" at bounding box center [886, 123] width 163 height 42
type input "ma2"
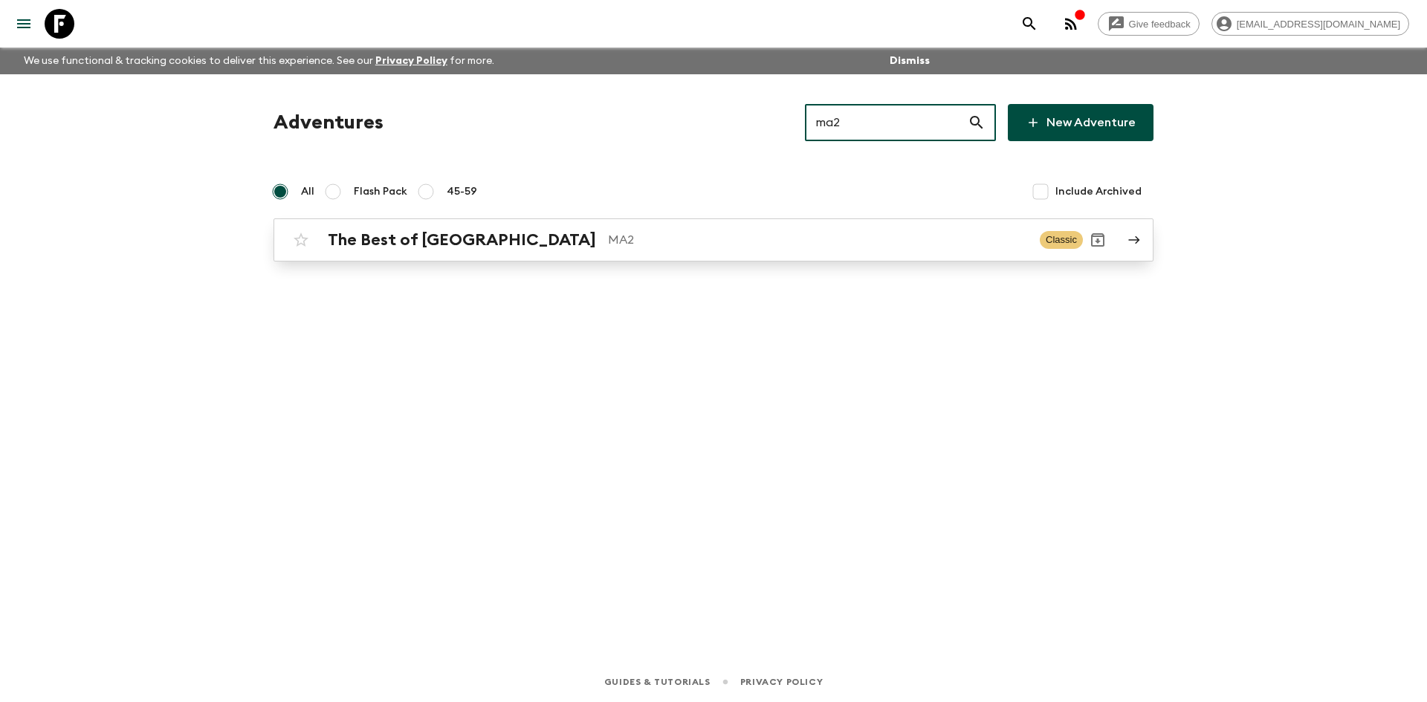
click at [417, 241] on h2 "The Best of [GEOGRAPHIC_DATA]" at bounding box center [462, 239] width 268 height 19
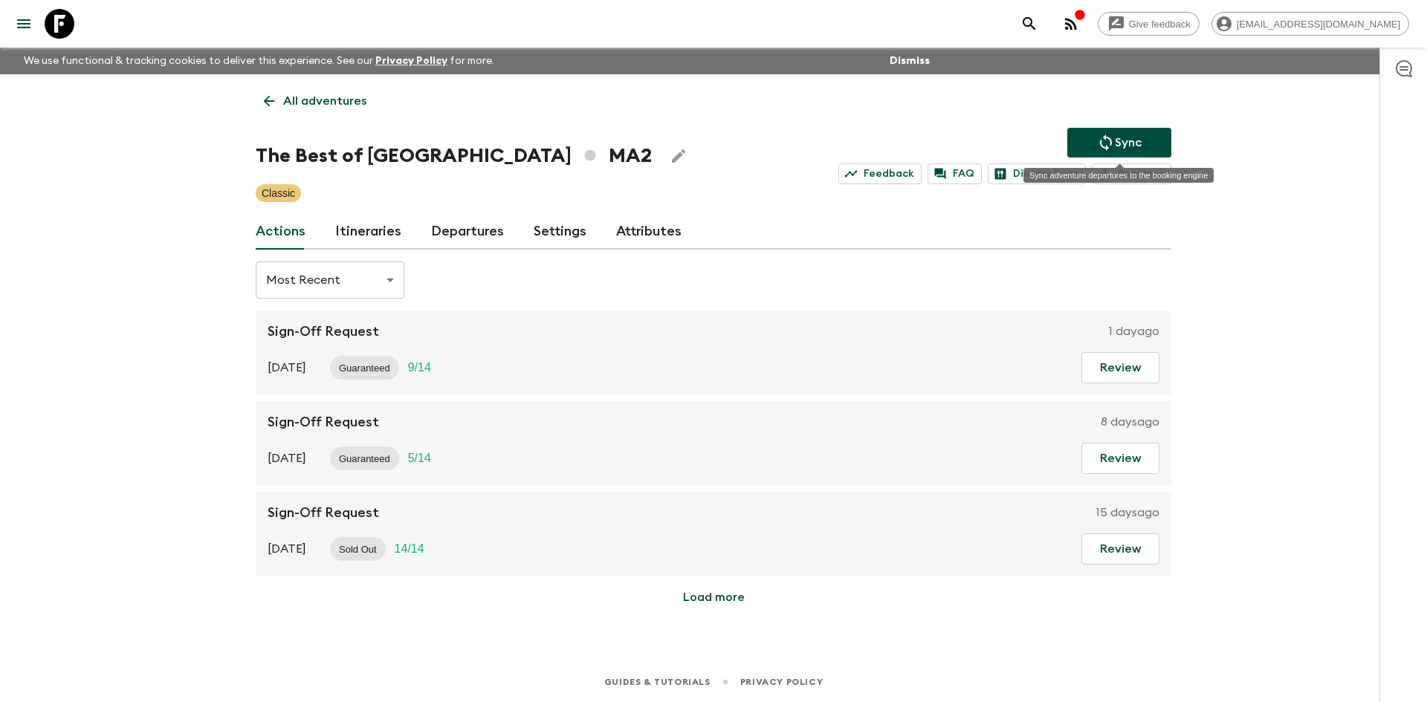
click at [1084, 154] on button "Sync" at bounding box center [1119, 143] width 104 height 30
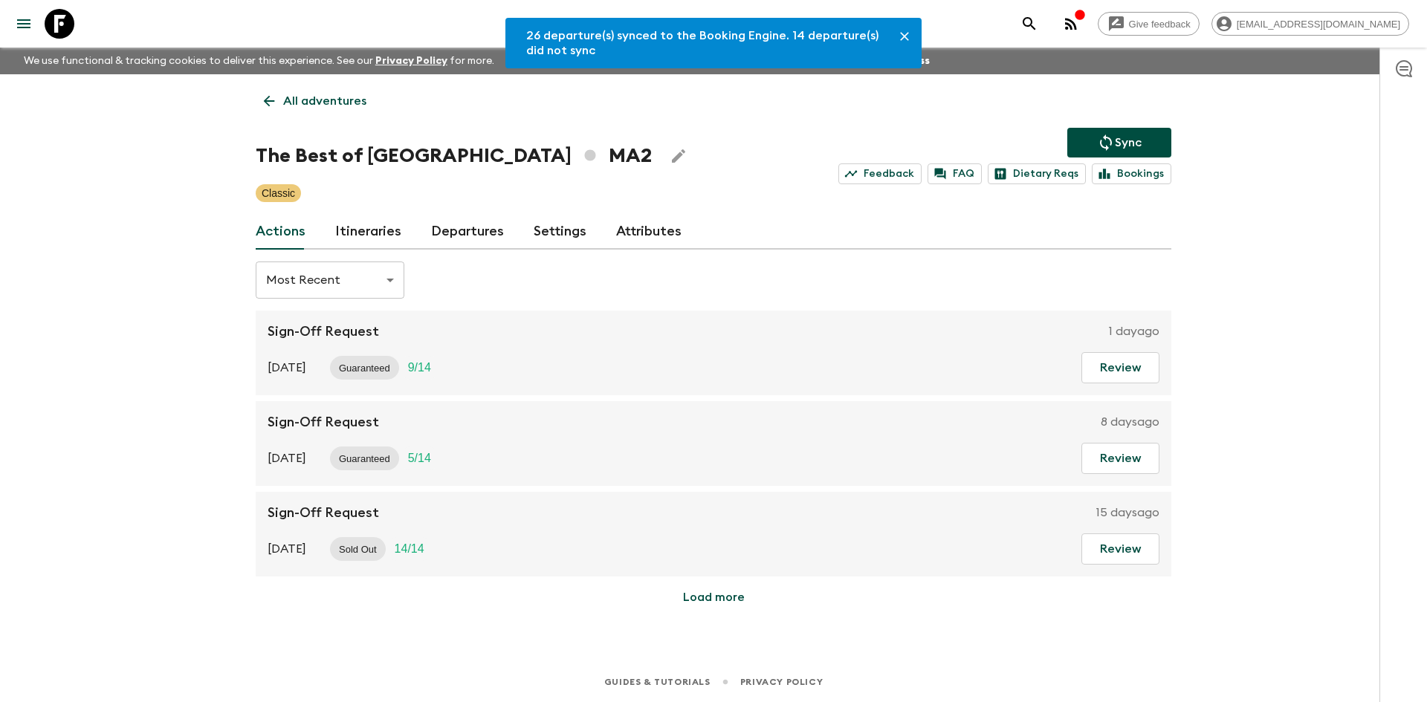
click at [492, 227] on link "Departures" at bounding box center [467, 232] width 73 height 36
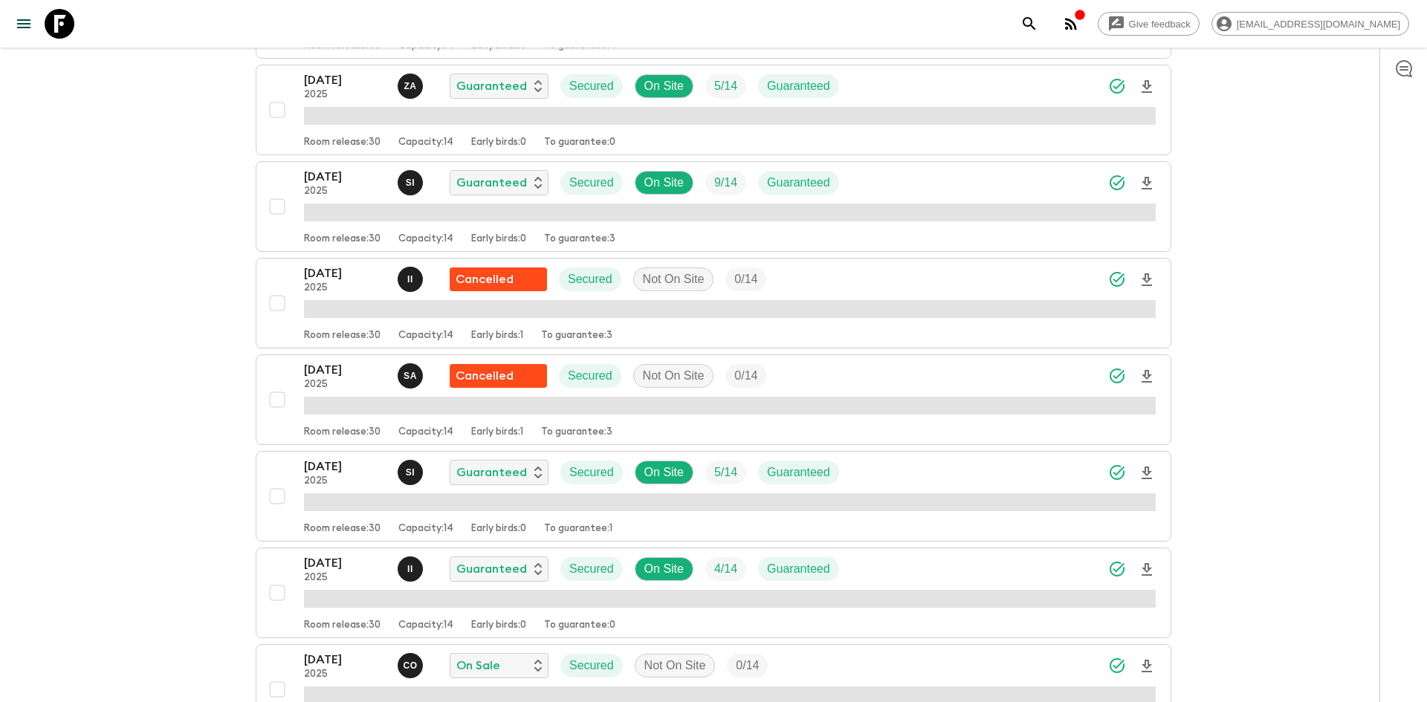
scroll to position [815, 0]
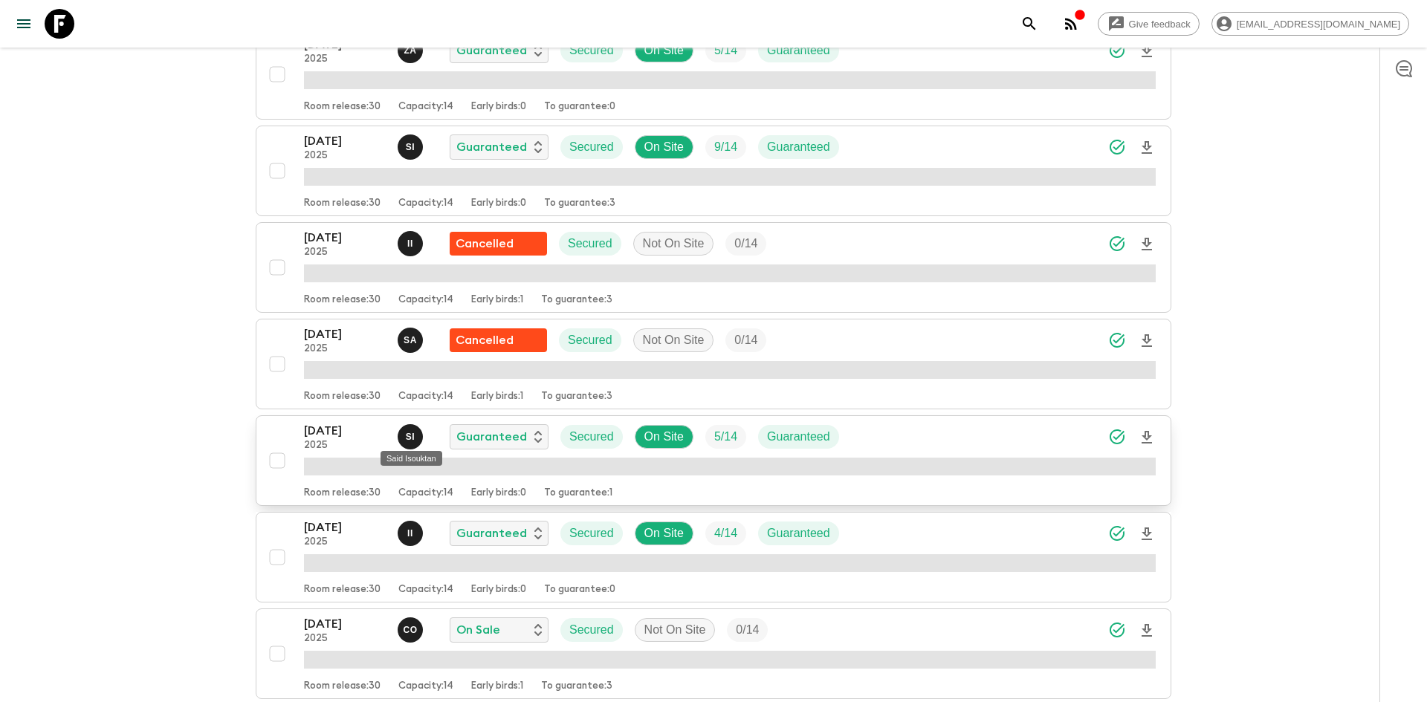
click at [417, 434] on div "S I" at bounding box center [410, 436] width 25 height 25
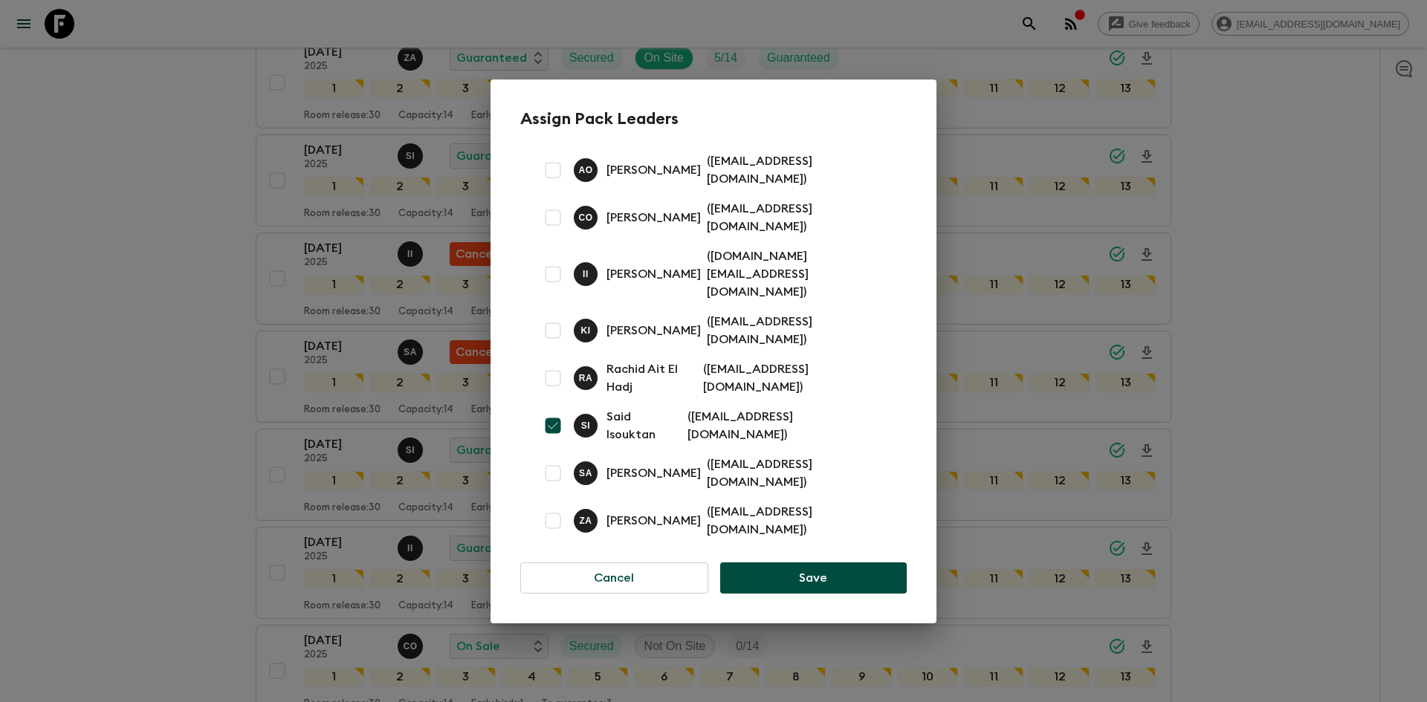
scroll to position [823, 0]
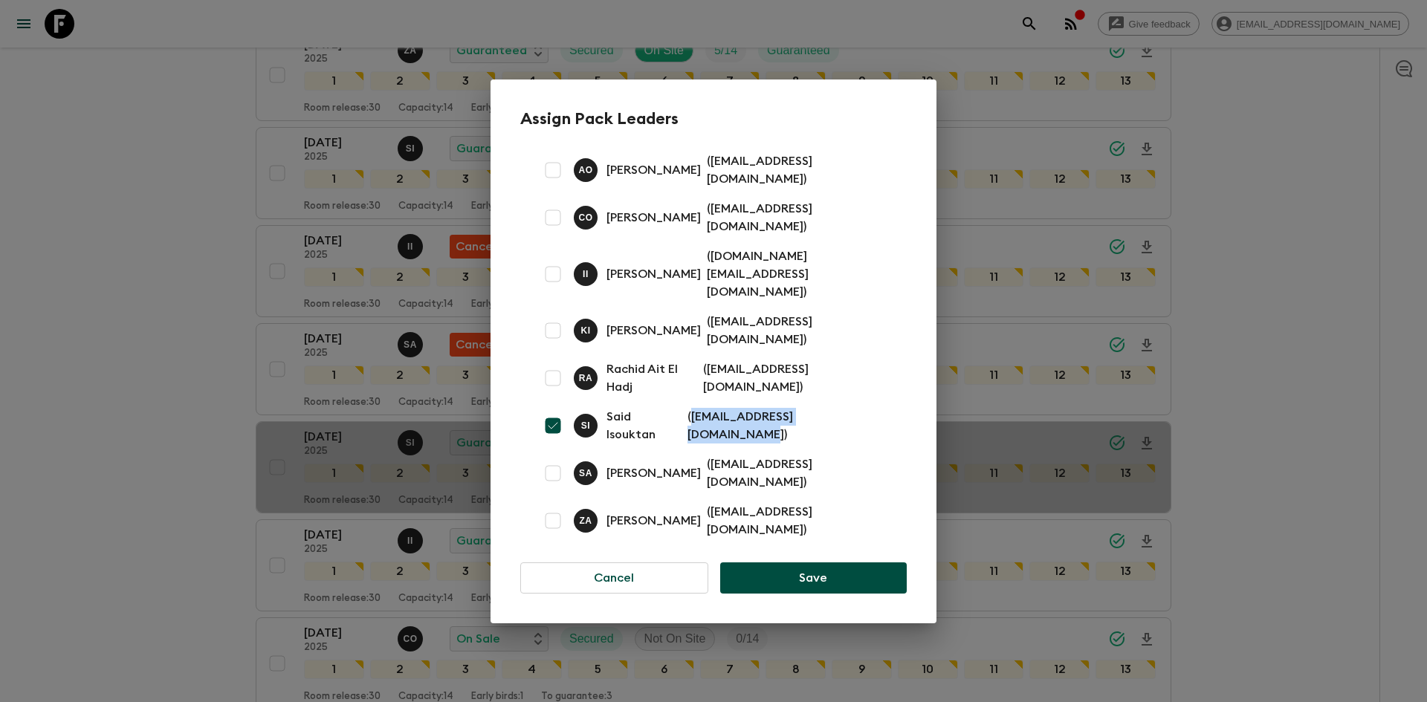
drag, startPoint x: 693, startPoint y: 408, endPoint x: 865, endPoint y: 412, distance: 171.7
click at [865, 412] on p "( [EMAIL_ADDRESS][DOMAIN_NAME] )" at bounding box center [787, 426] width 201 height 36
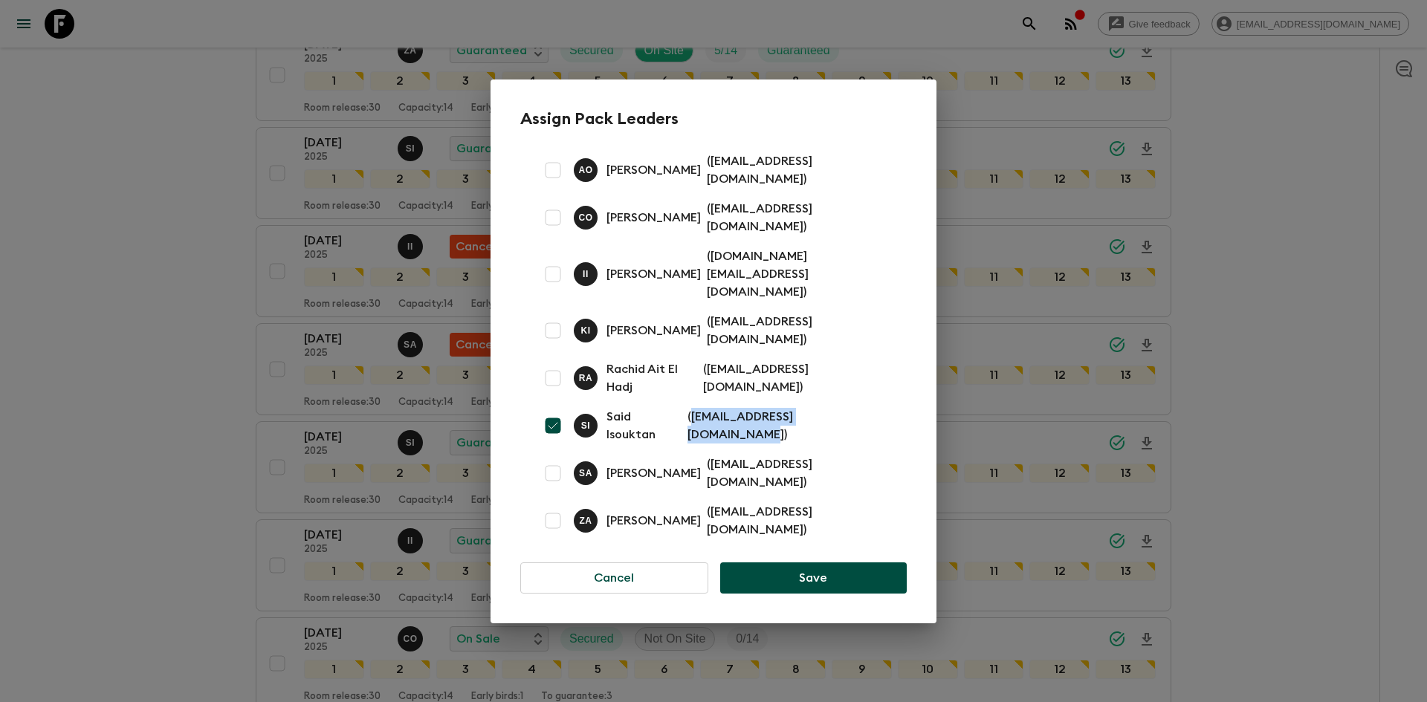
copy p "[EMAIL_ADDRESS][DOMAIN_NAME]"
click at [122, 232] on div "Assign Pack Leaders [PERSON_NAME] ( [EMAIL_ADDRESS][DOMAIN_NAME] ) C O [PERSON_…" at bounding box center [713, 351] width 1427 height 702
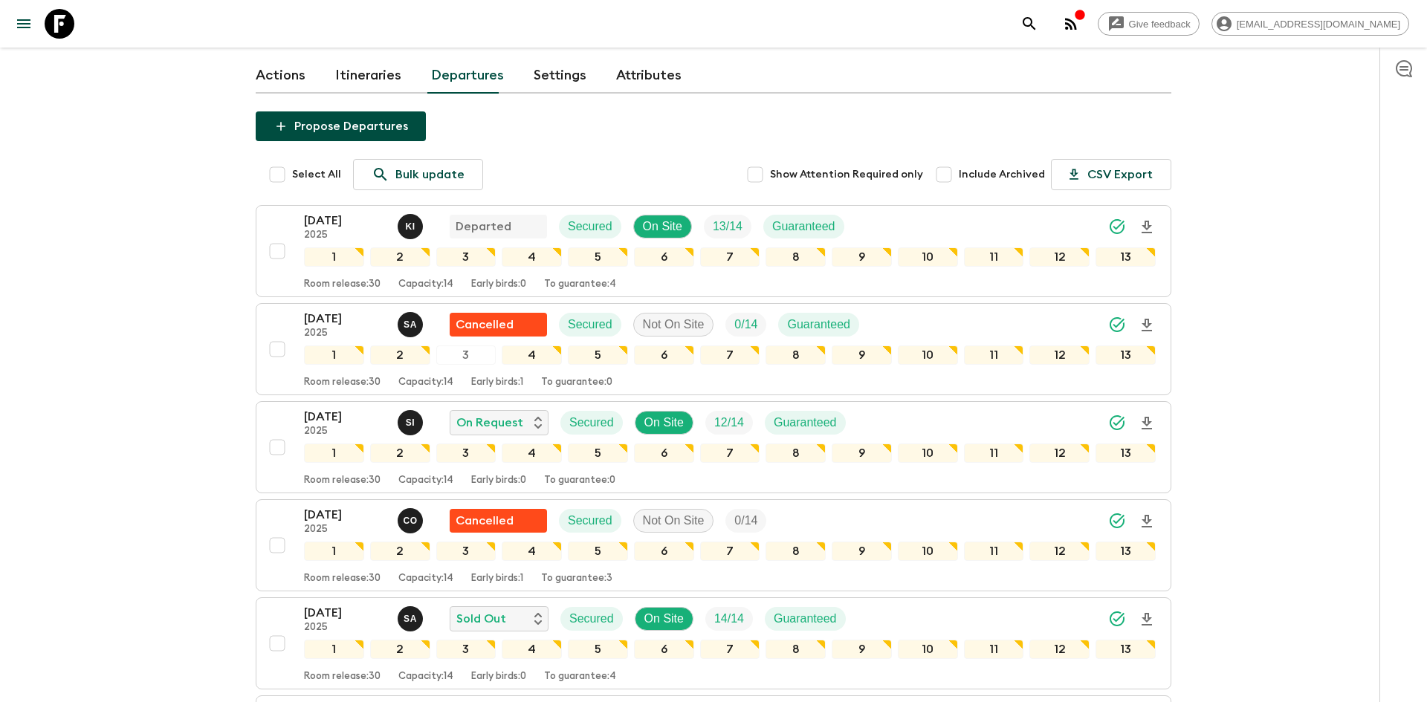
scroll to position [0, 0]
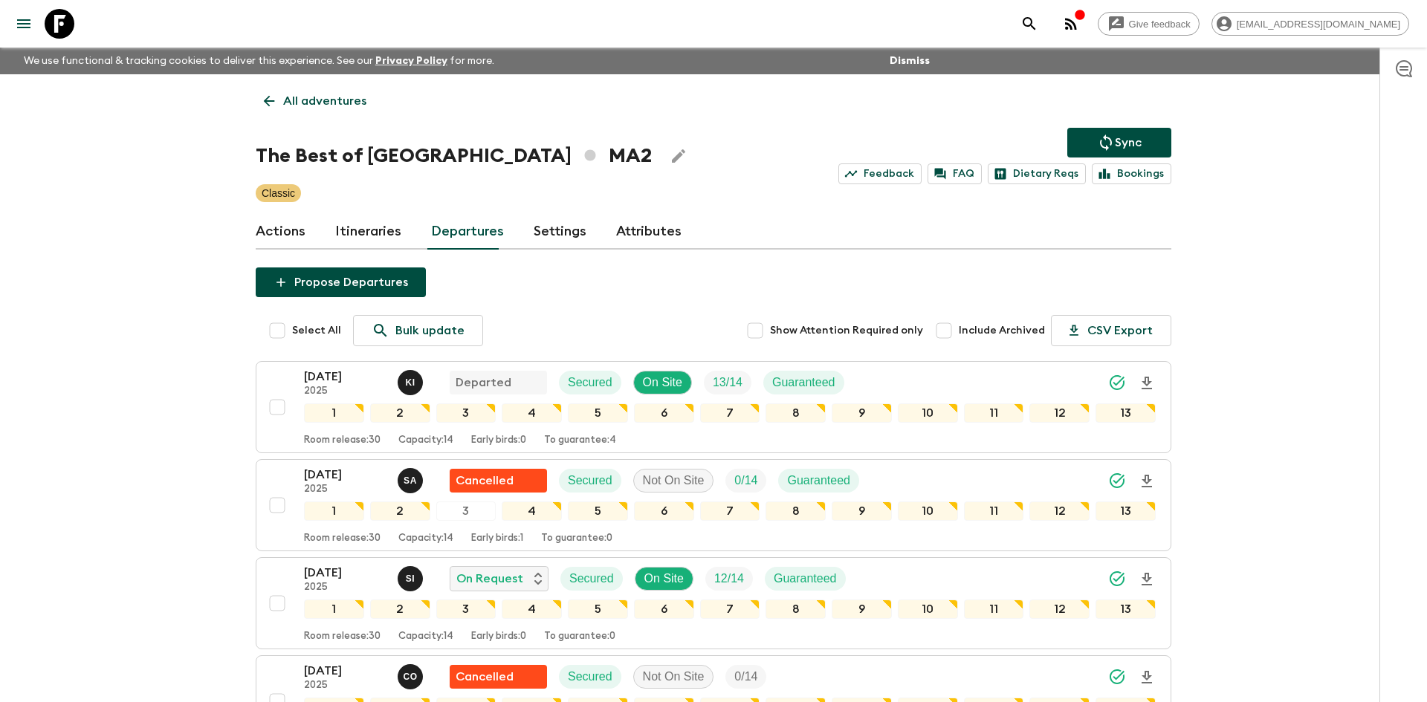
click at [346, 103] on p "All adventures" at bounding box center [324, 101] width 83 height 18
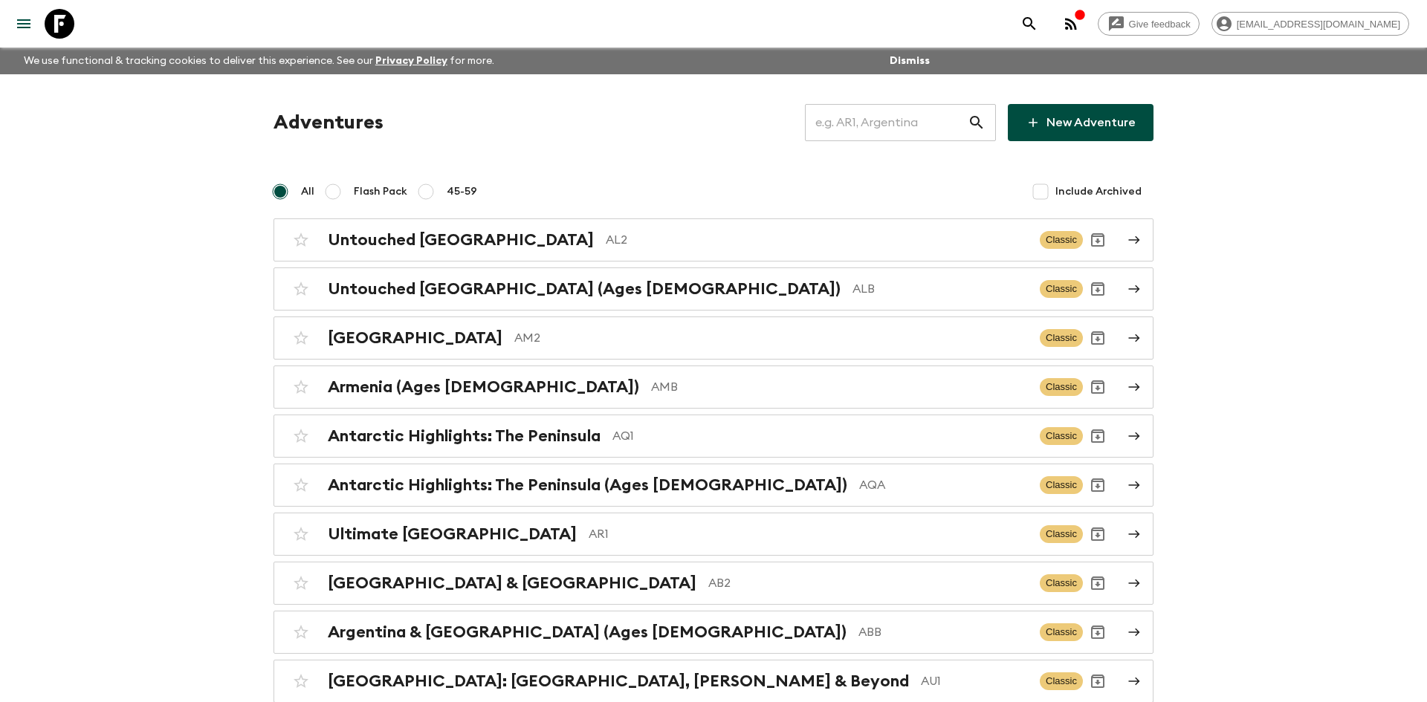
click at [848, 120] on input "text" at bounding box center [886, 123] width 163 height 42
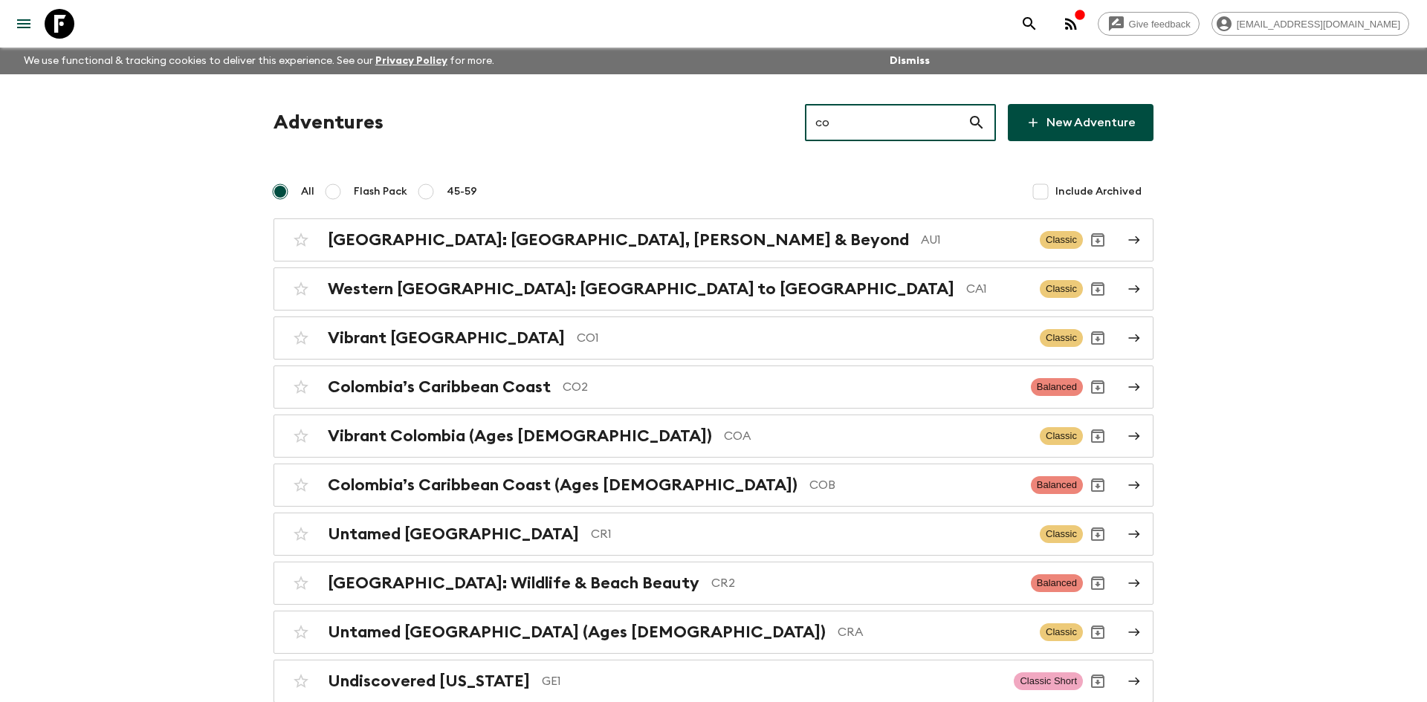
type input "co1"
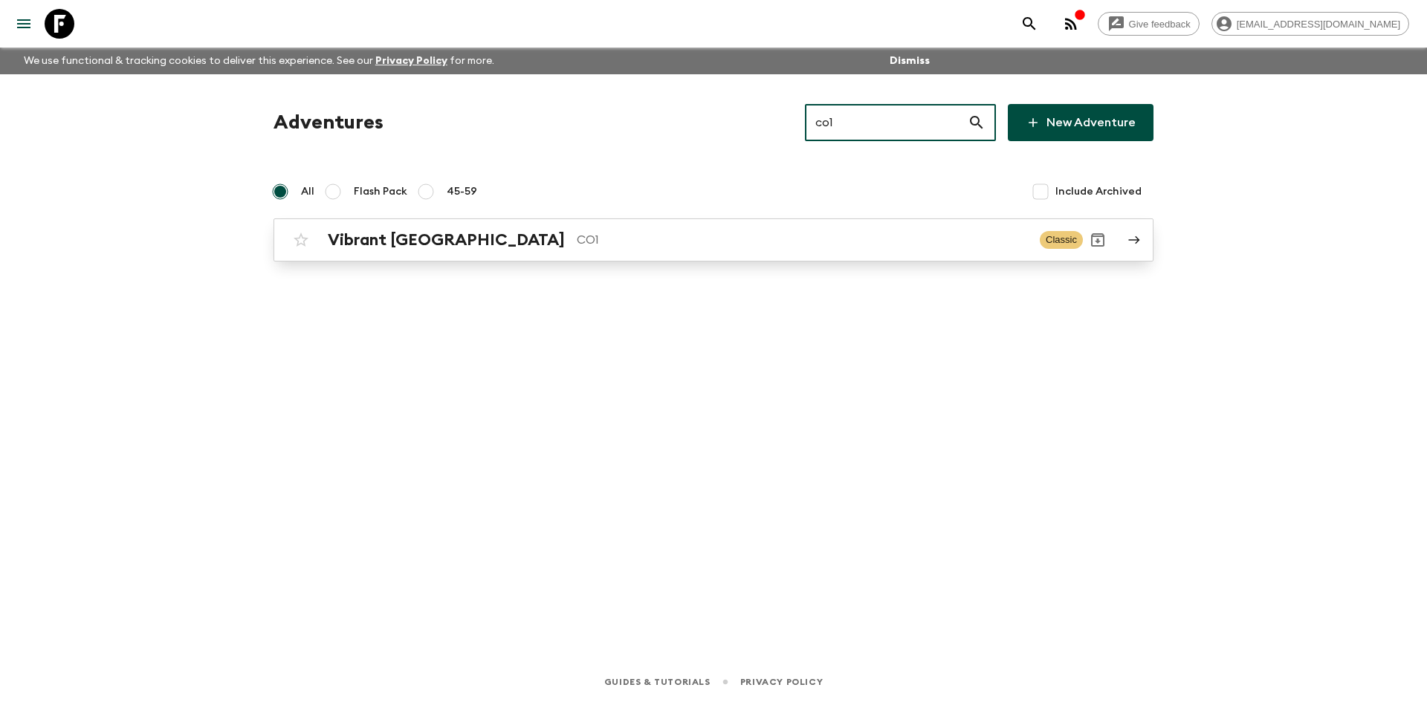
click at [447, 239] on h2 "Vibrant [GEOGRAPHIC_DATA]" at bounding box center [446, 239] width 237 height 19
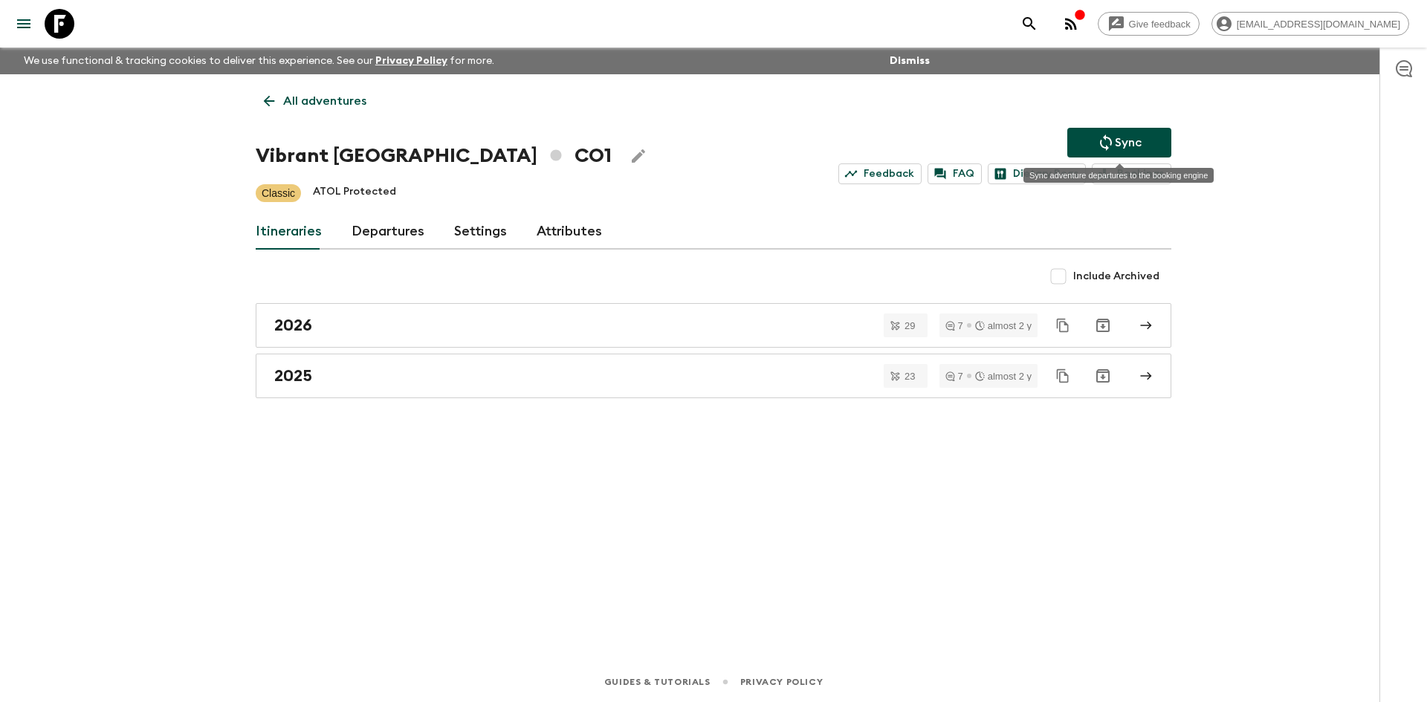
click at [1119, 152] on button "Sync" at bounding box center [1119, 143] width 104 height 30
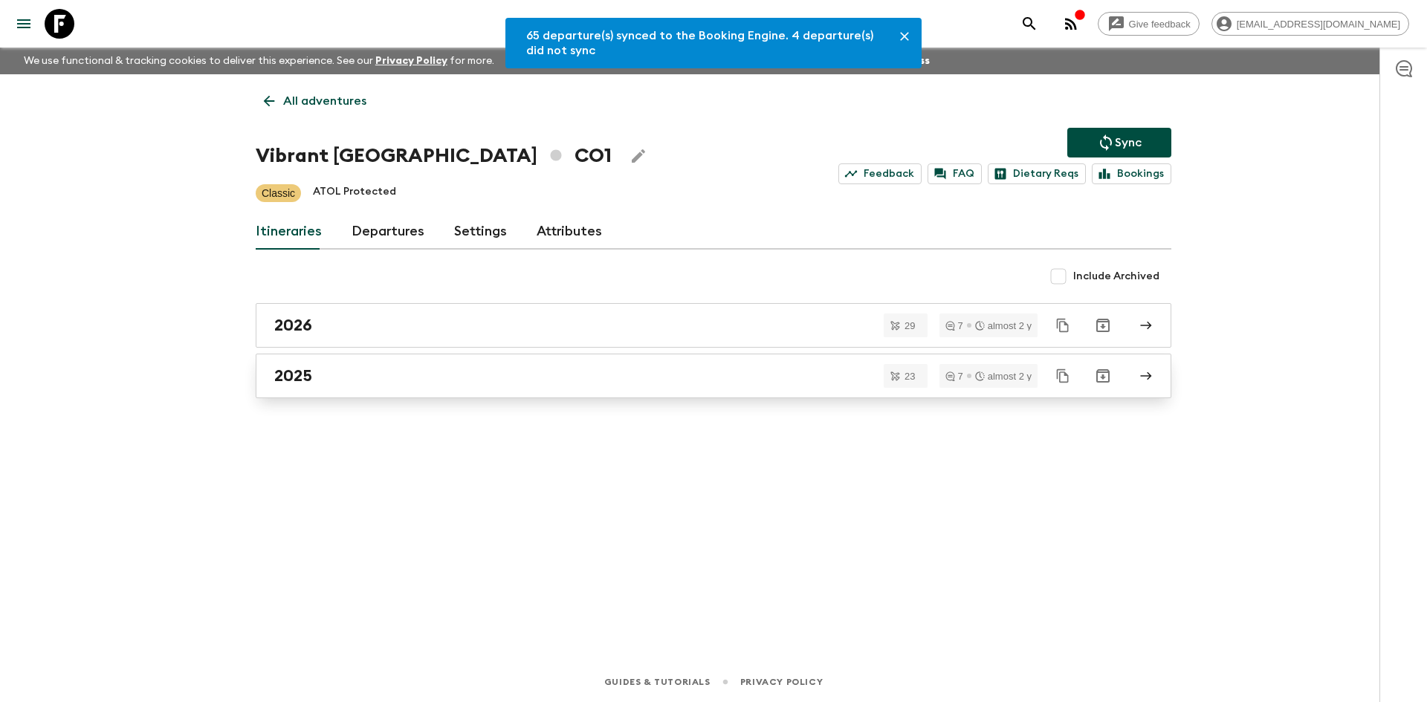
click at [409, 367] on div "2025" at bounding box center [699, 375] width 850 height 19
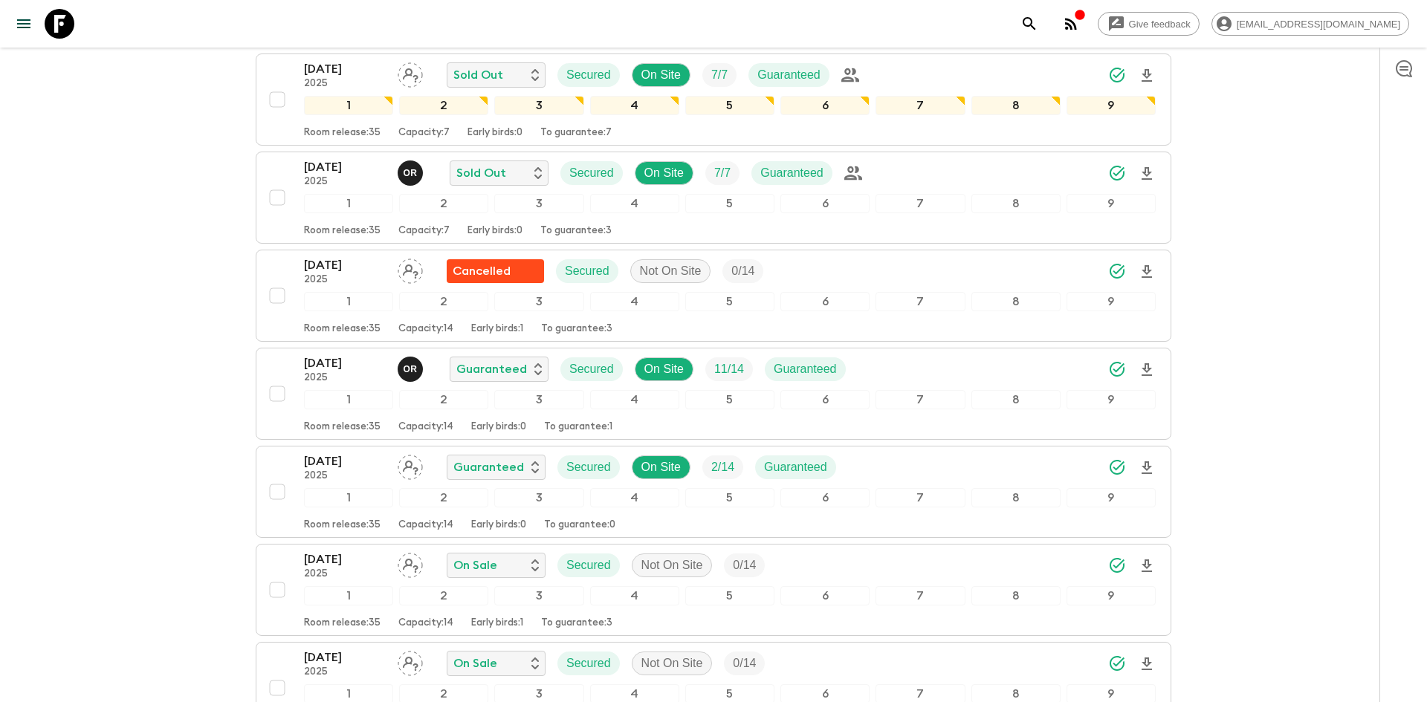
scroll to position [1441, 0]
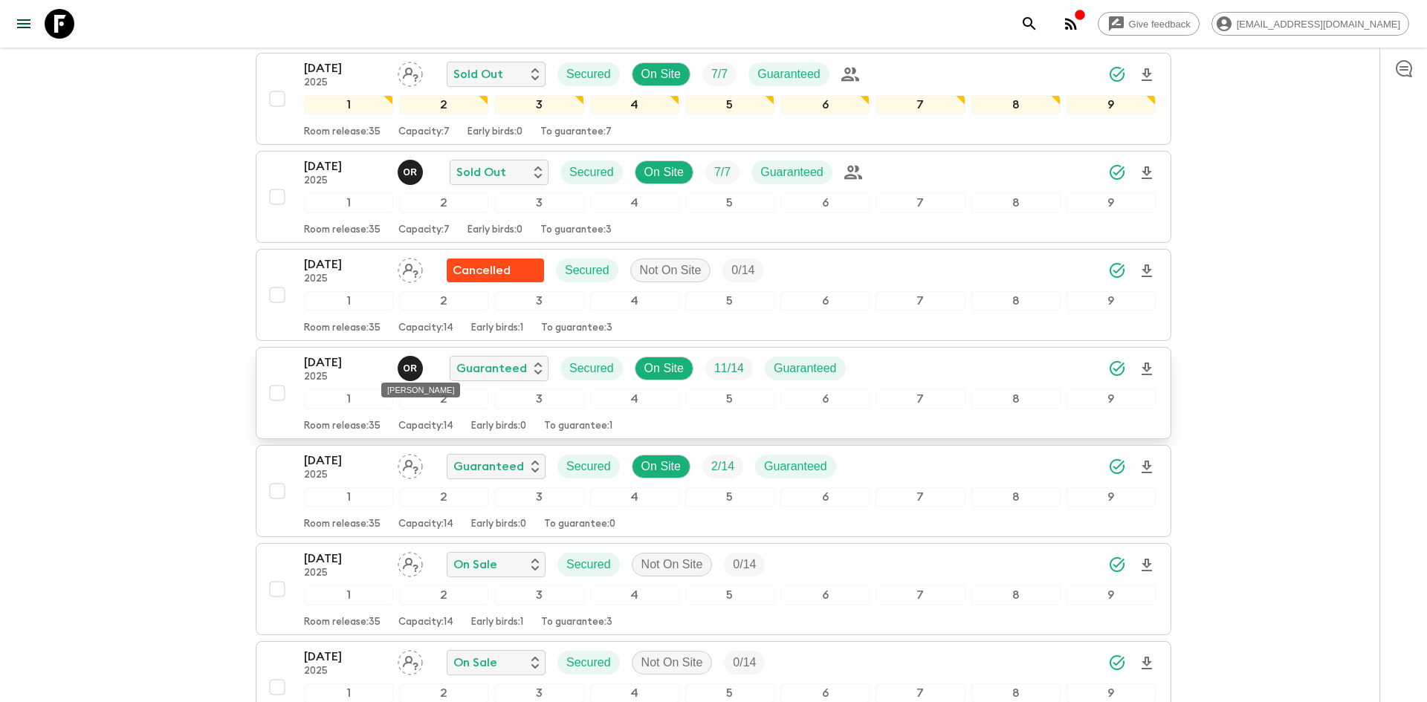
click at [410, 368] on p "O R" at bounding box center [410, 369] width 14 height 12
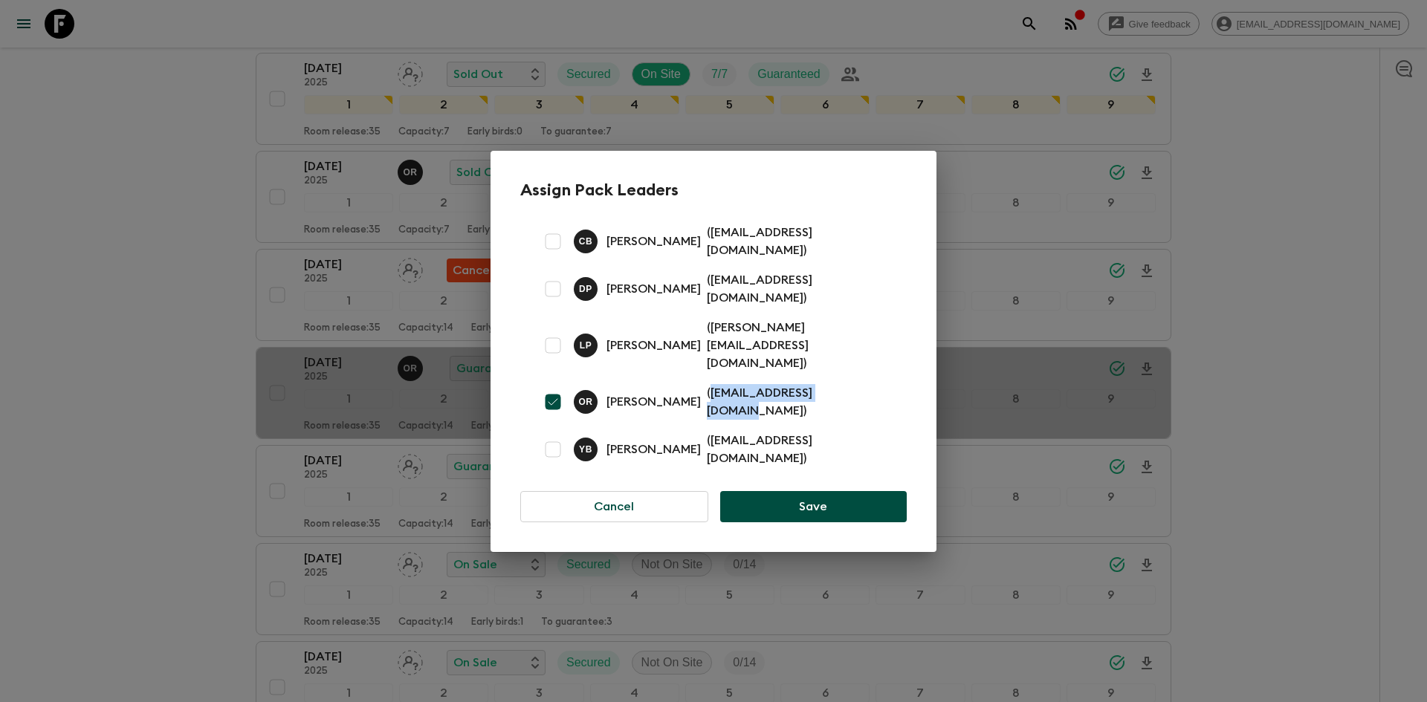
drag, startPoint x: 831, startPoint y: 386, endPoint x: 691, endPoint y: 381, distance: 139.8
click at [707, 384] on p "( [EMAIL_ADDRESS][DOMAIN_NAME] )" at bounding box center [798, 402] width 182 height 36
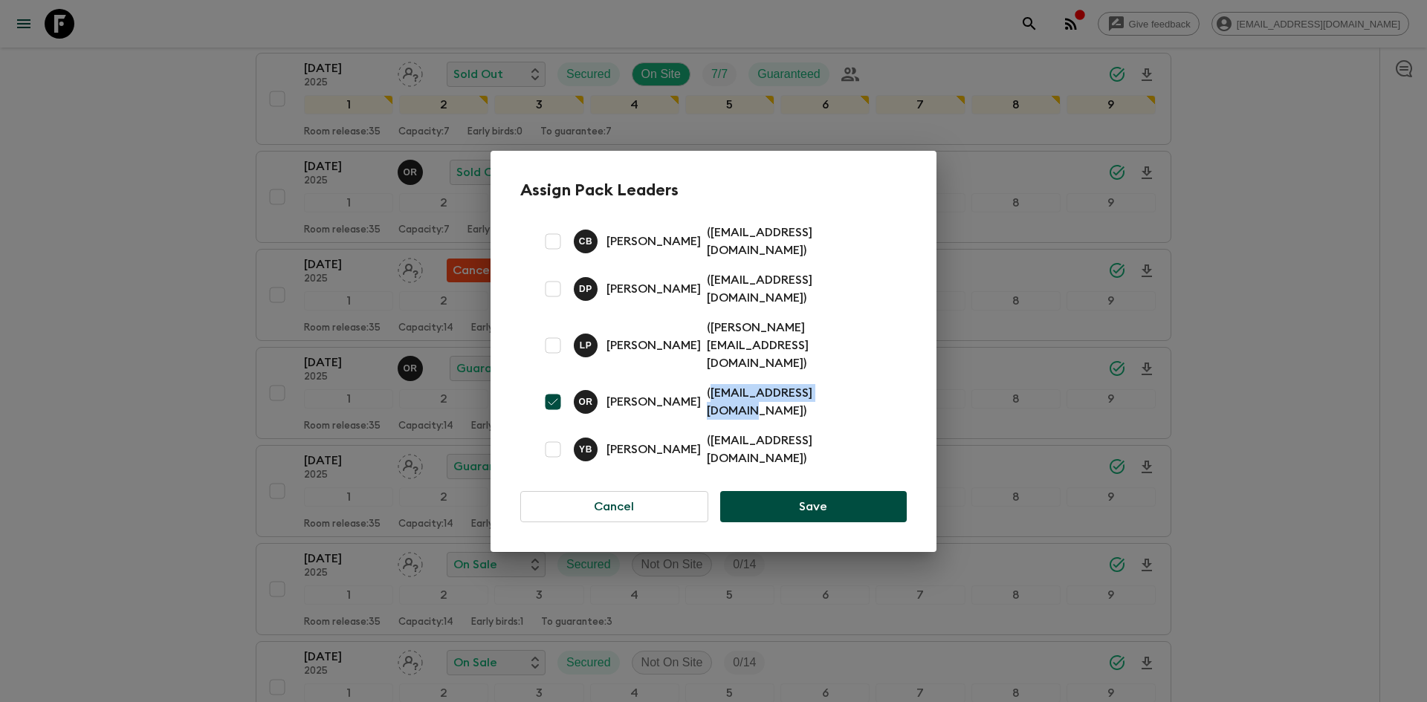
copy p "[EMAIL_ADDRESS][DOMAIN_NAME]"
click at [106, 309] on div "Assign Pack Leaders C B [PERSON_NAME] ( [EMAIL_ADDRESS][DOMAIN_NAME] ) D P [PER…" at bounding box center [713, 351] width 1427 height 702
